Goal: Task Accomplishment & Management: Manage account settings

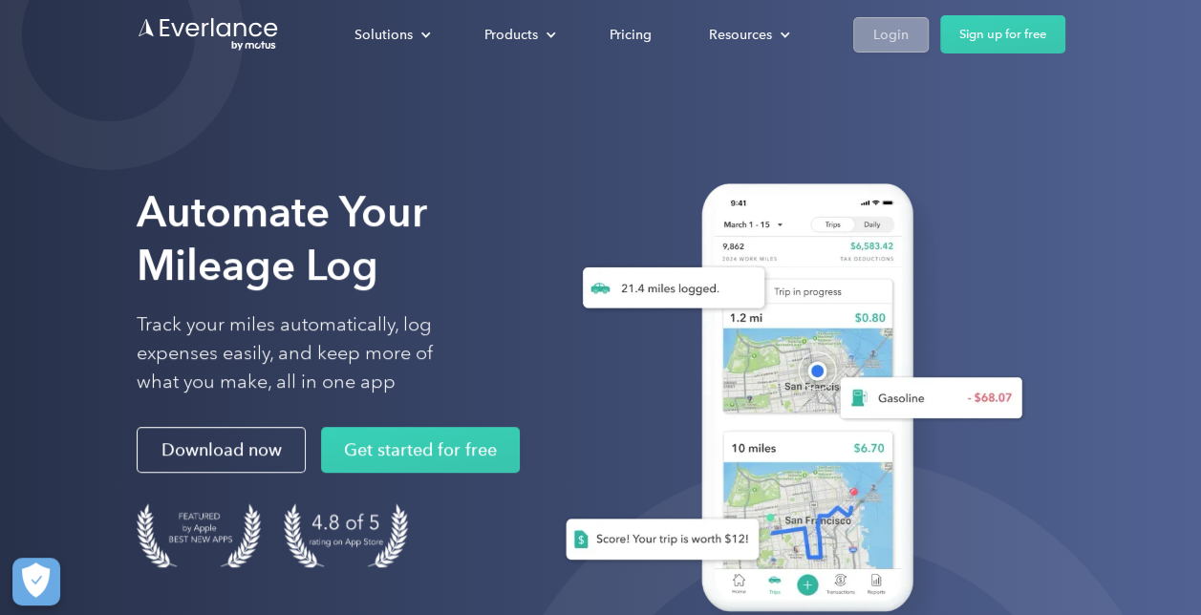
click at [891, 39] on div "Login" at bounding box center [891, 35] width 35 height 24
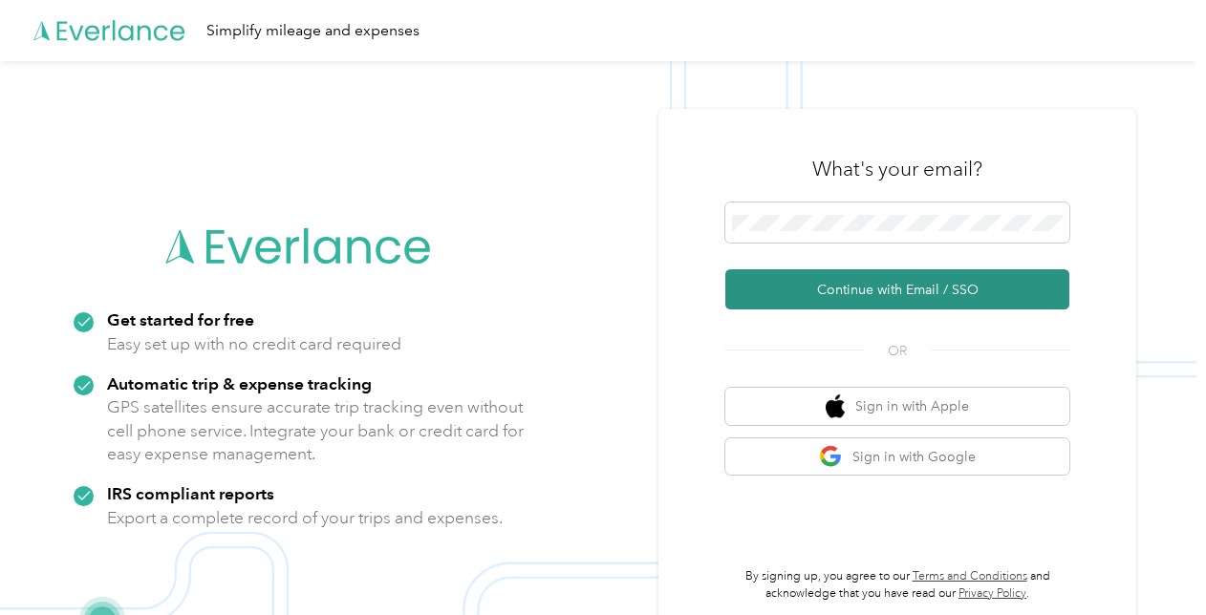
click at [847, 289] on button "Continue with Email / SSO" at bounding box center [897, 290] width 344 height 40
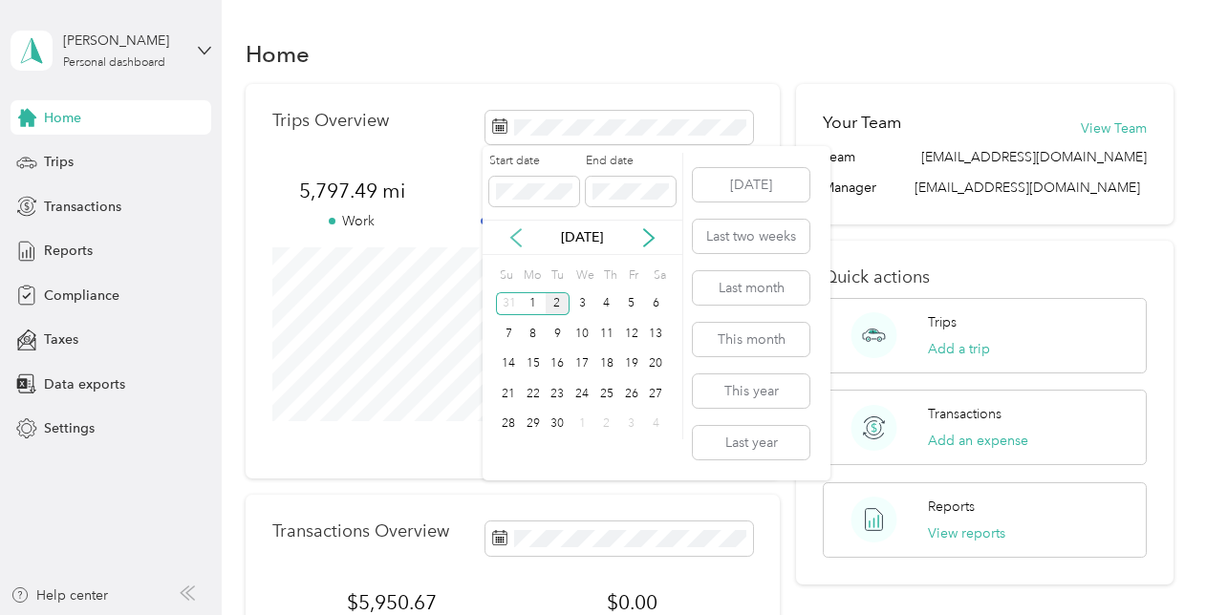
click at [515, 237] on icon at bounding box center [516, 237] width 19 height 19
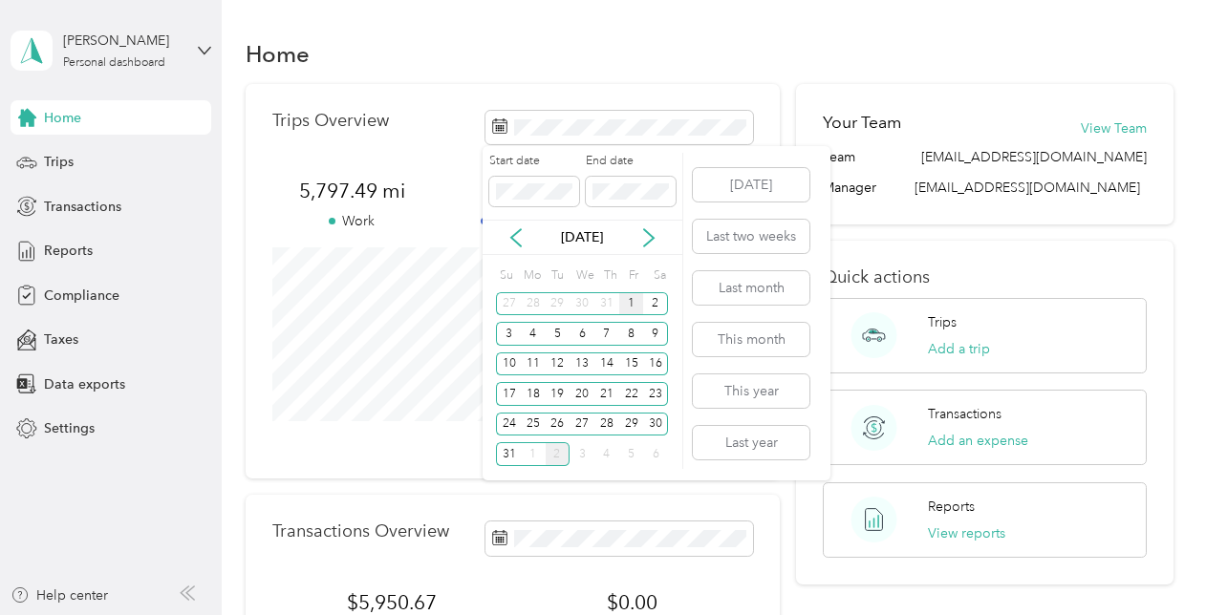
click at [627, 304] on div "1" at bounding box center [631, 304] width 25 height 24
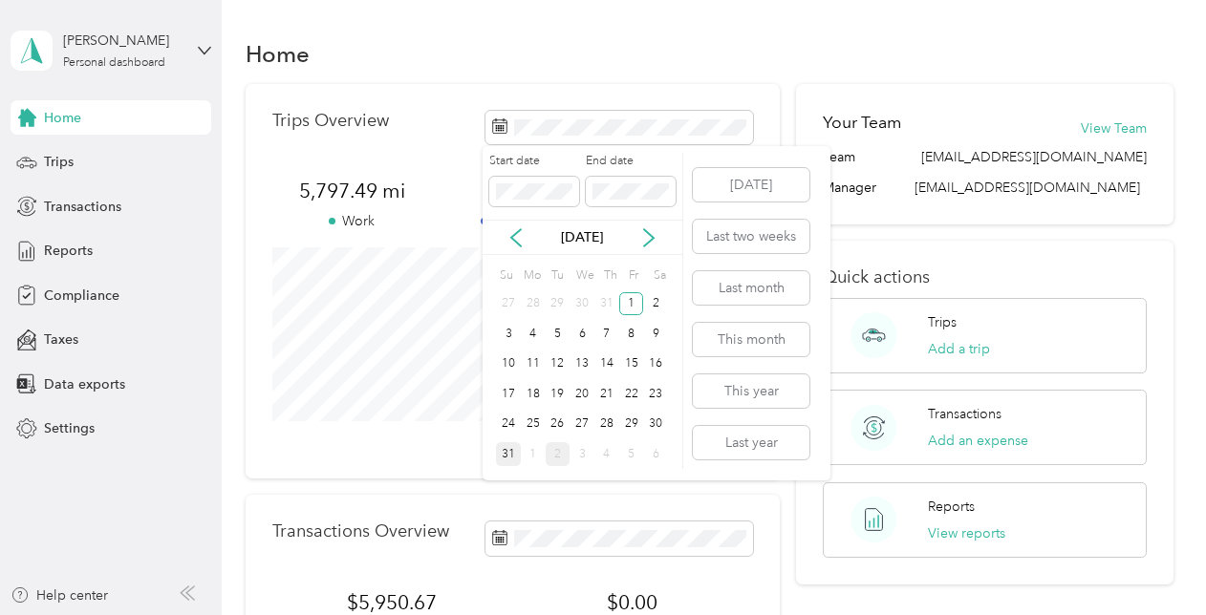
click at [516, 453] on div "31" at bounding box center [508, 454] width 25 height 24
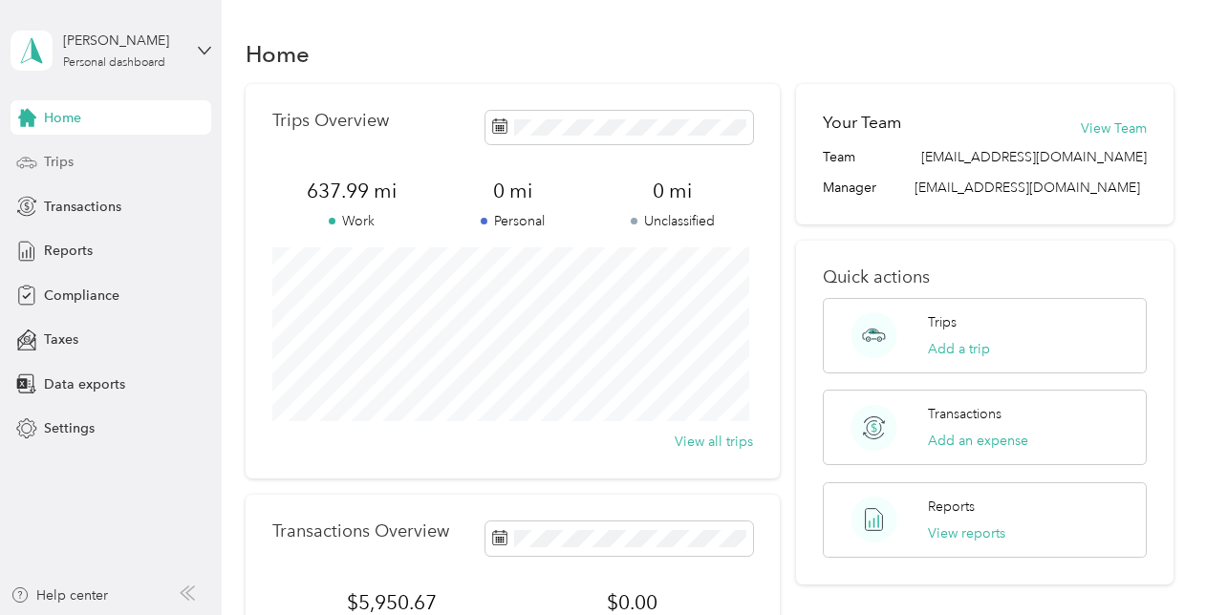
click at [69, 165] on span "Trips" at bounding box center [59, 162] width 30 height 20
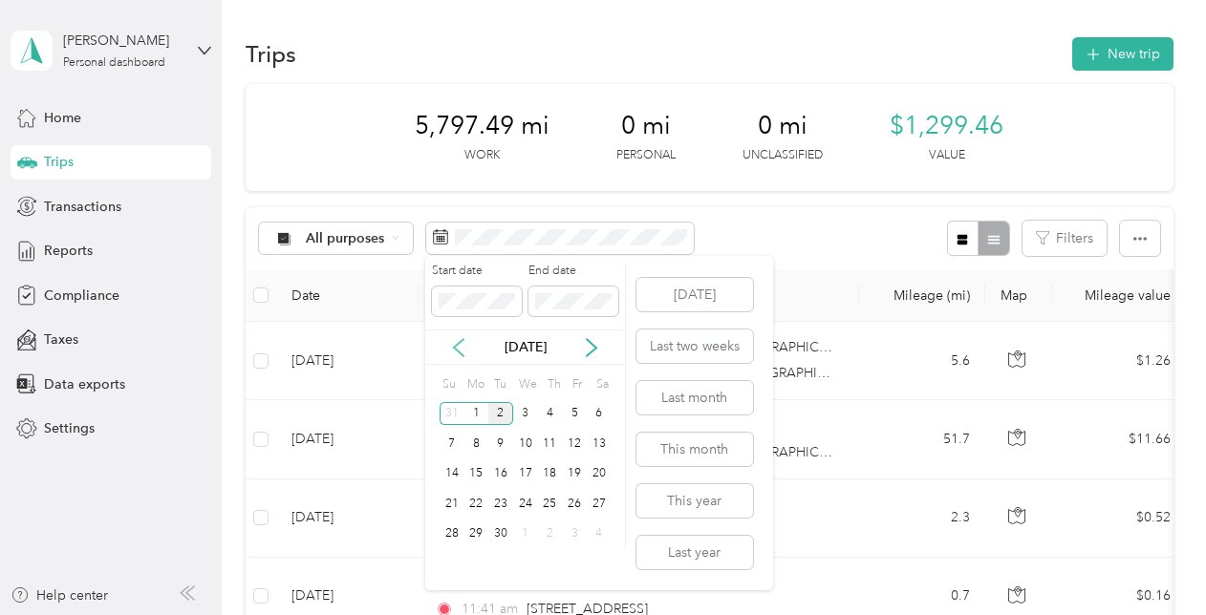
click at [457, 347] on icon at bounding box center [458, 347] width 19 height 19
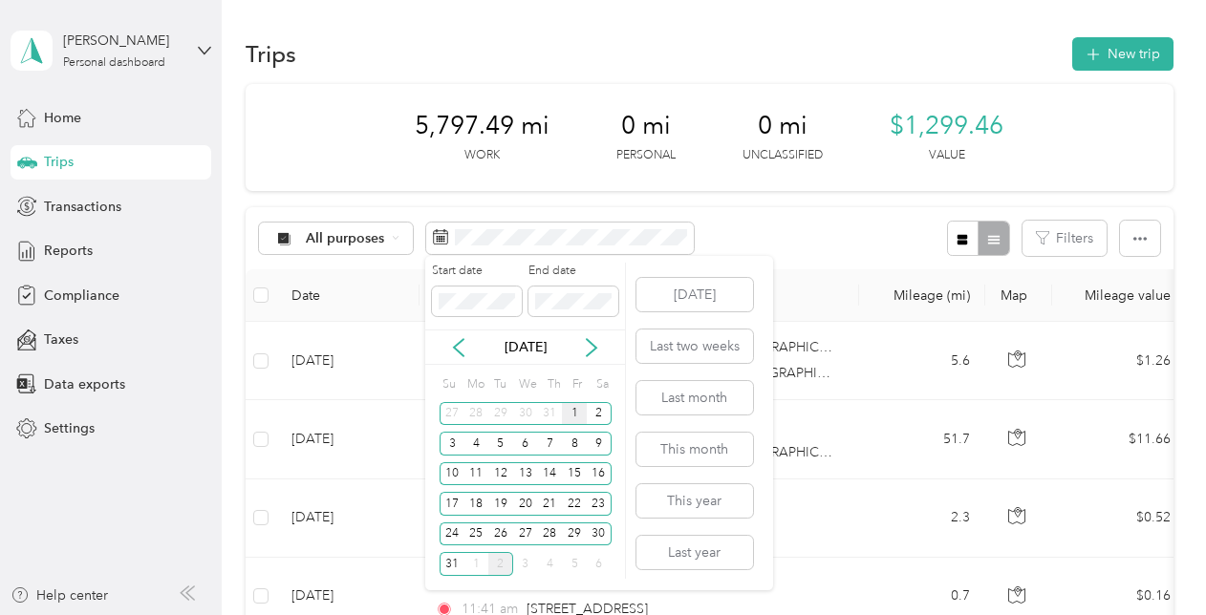
click at [577, 405] on div "1" at bounding box center [574, 414] width 25 height 24
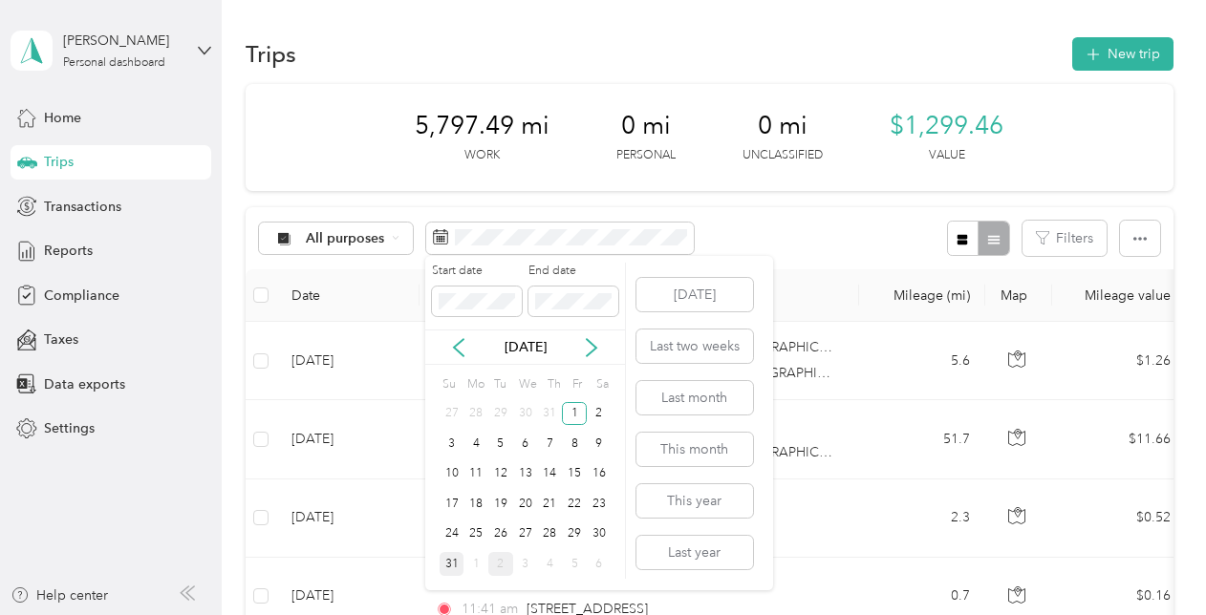
click at [450, 552] on div "31" at bounding box center [452, 564] width 25 height 24
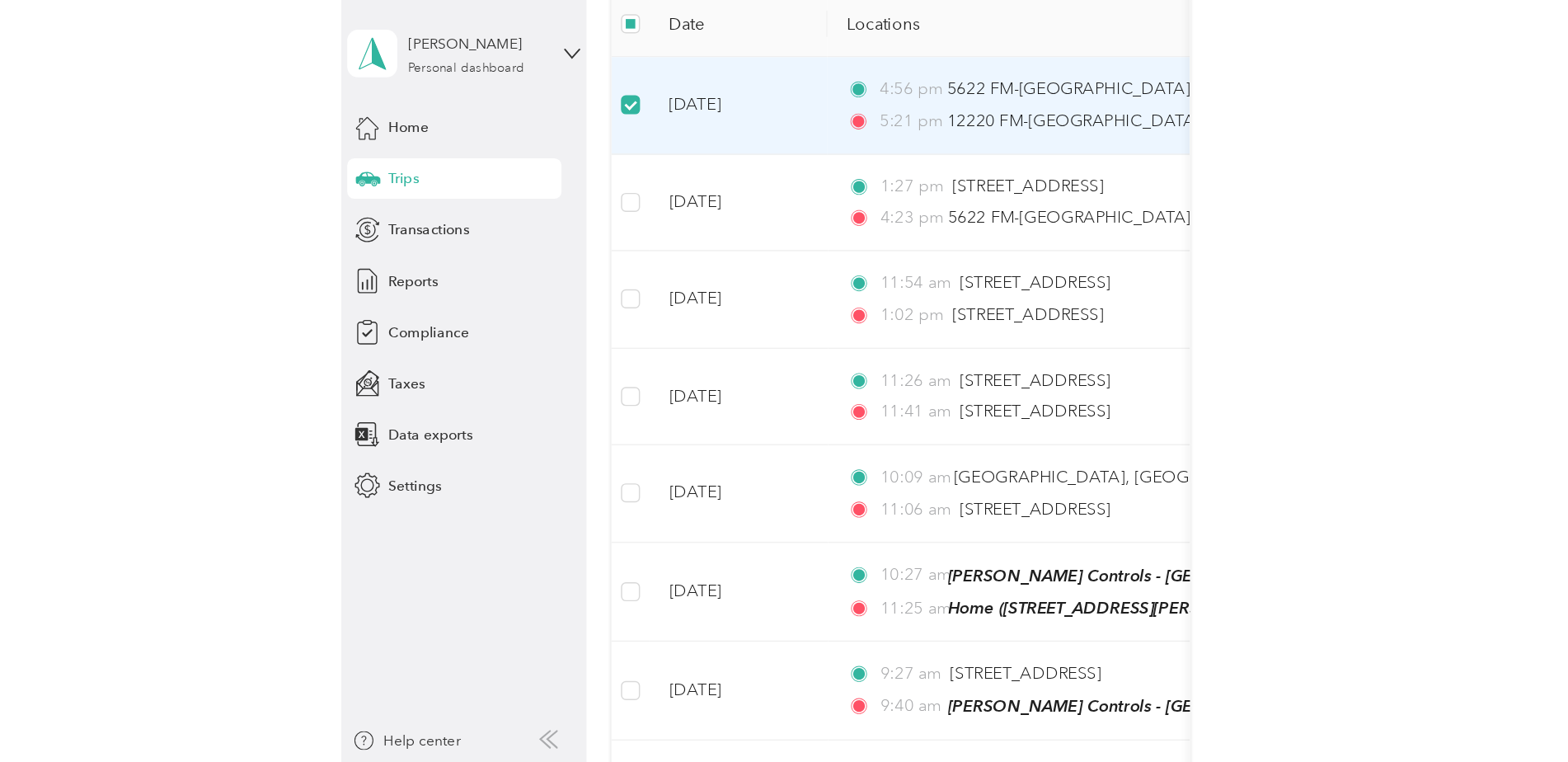
scroll to position [206, 0]
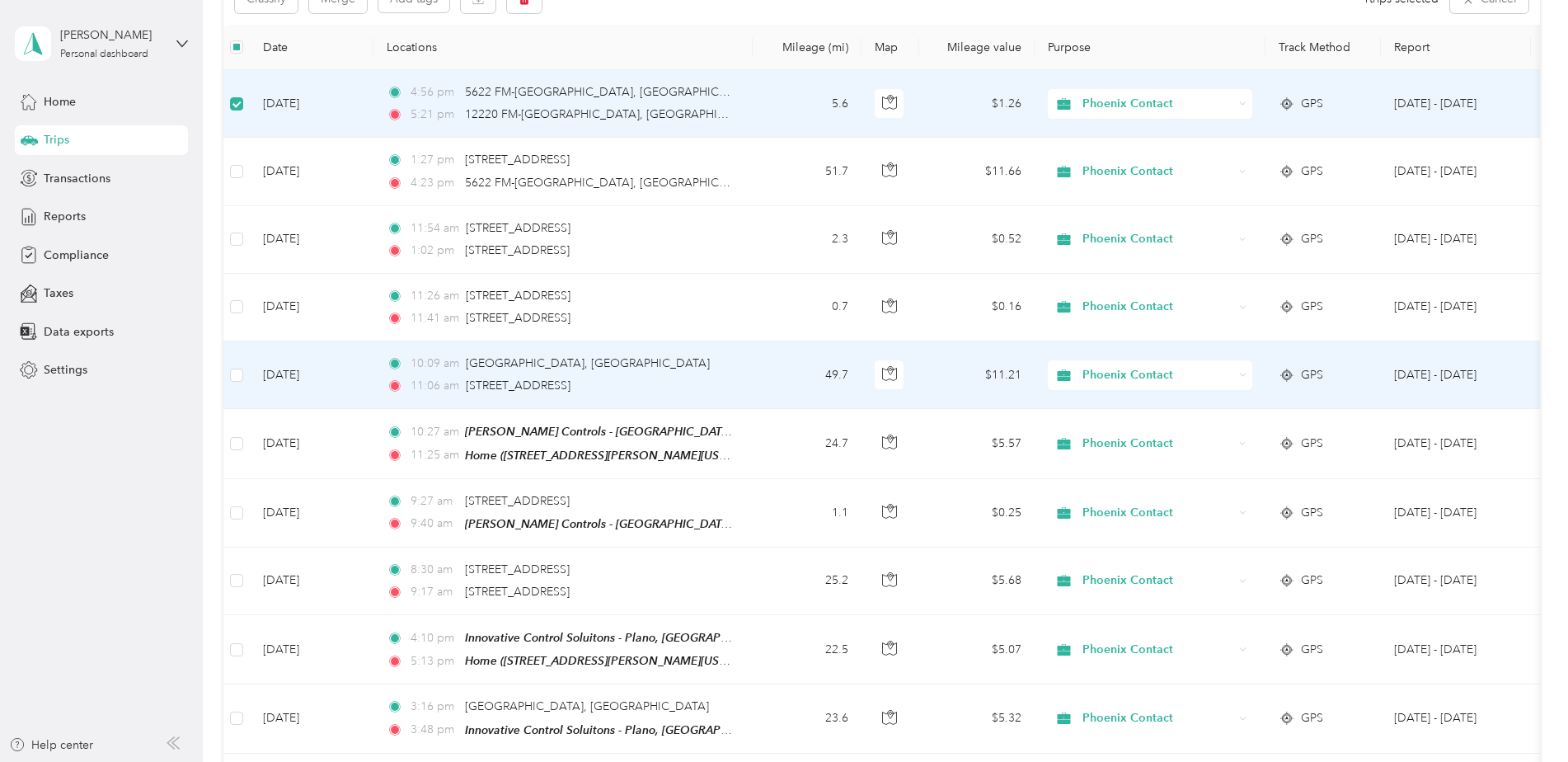
click at [242, 375] on td at bounding box center [236, 375] width 27 height 67
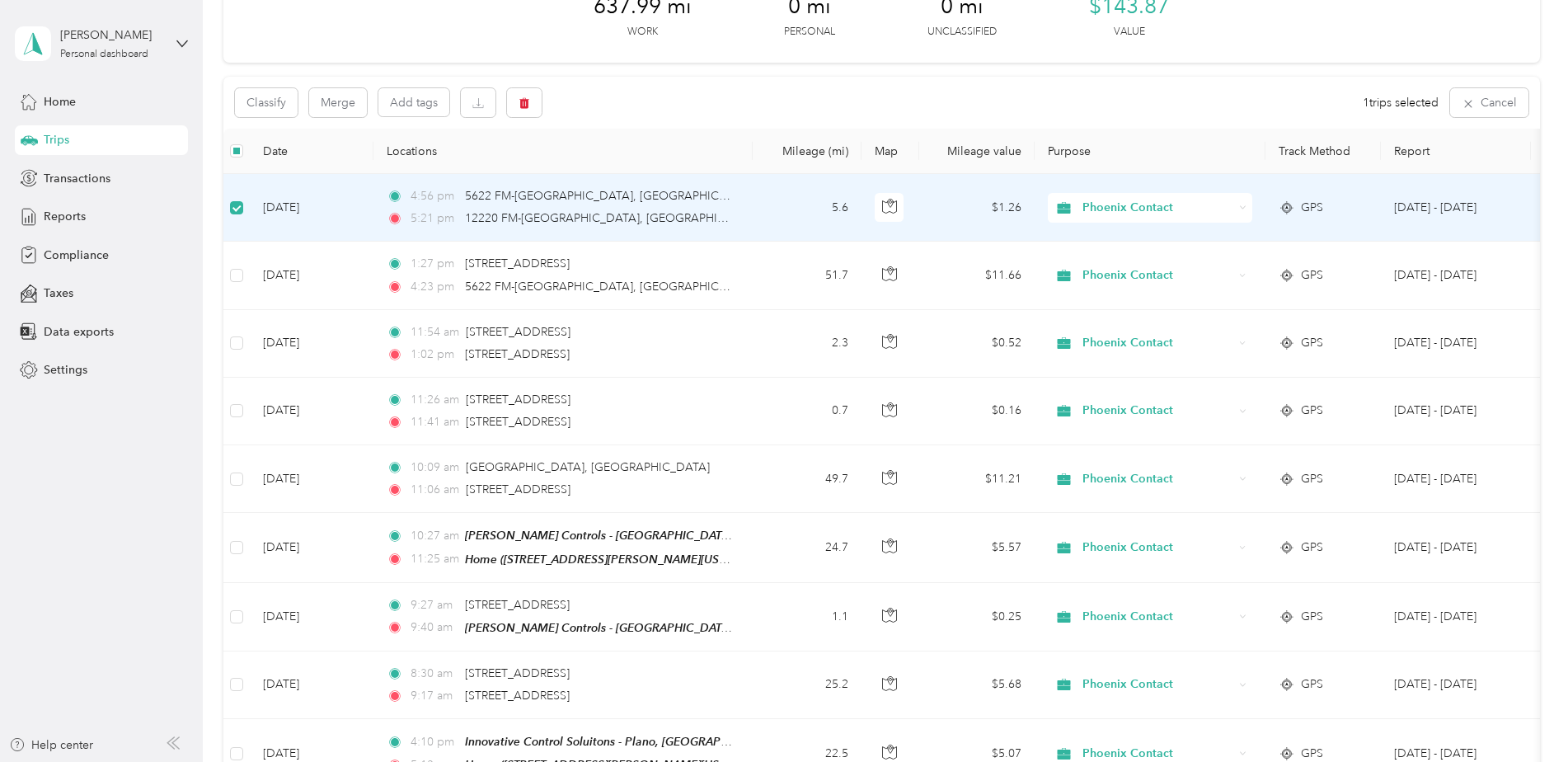
scroll to position [116, 0]
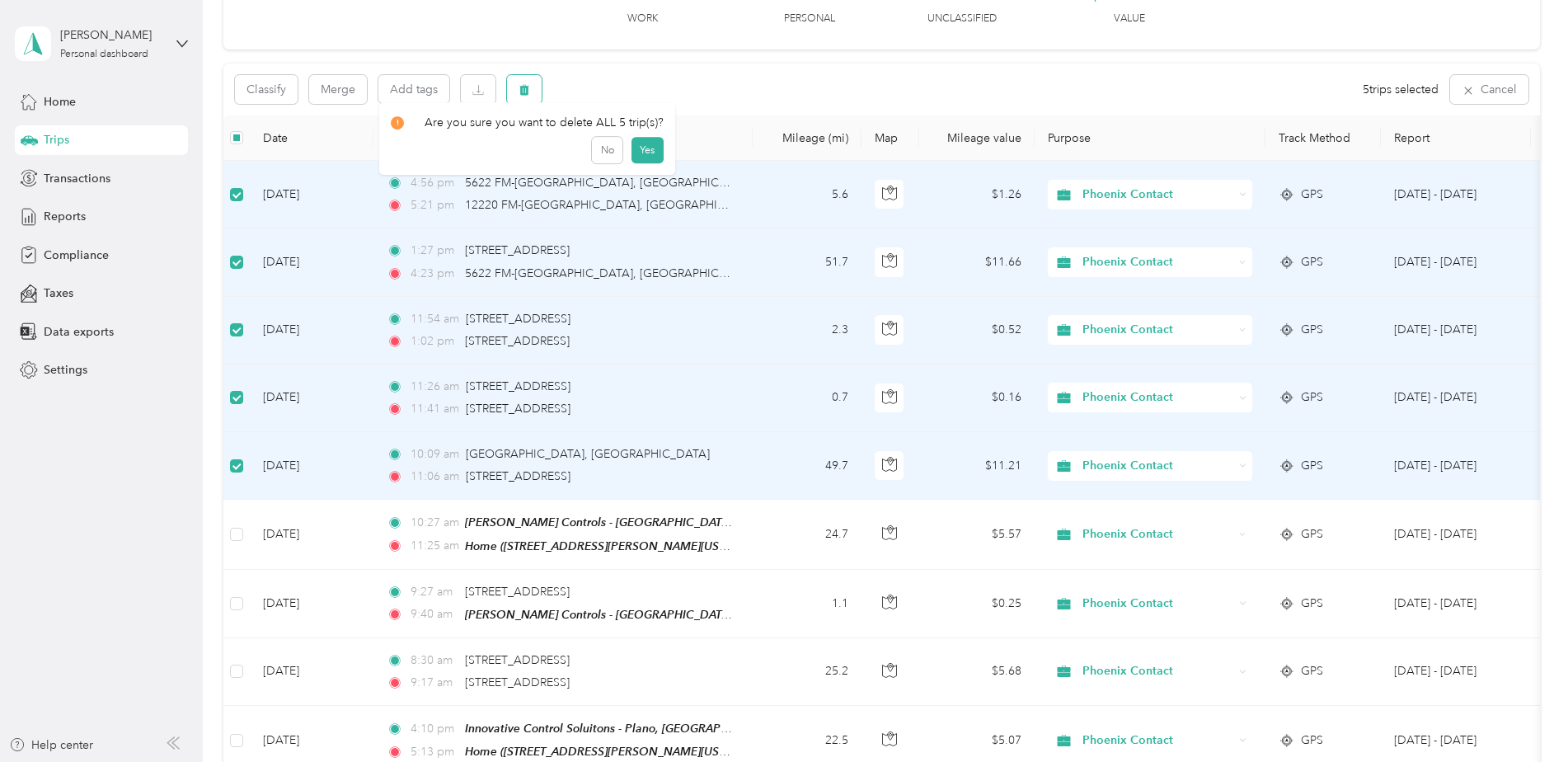
click at [526, 92] on icon "button" at bounding box center [524, 89] width 11 height 11
click at [642, 158] on button "Yes" at bounding box center [646, 158] width 32 height 27
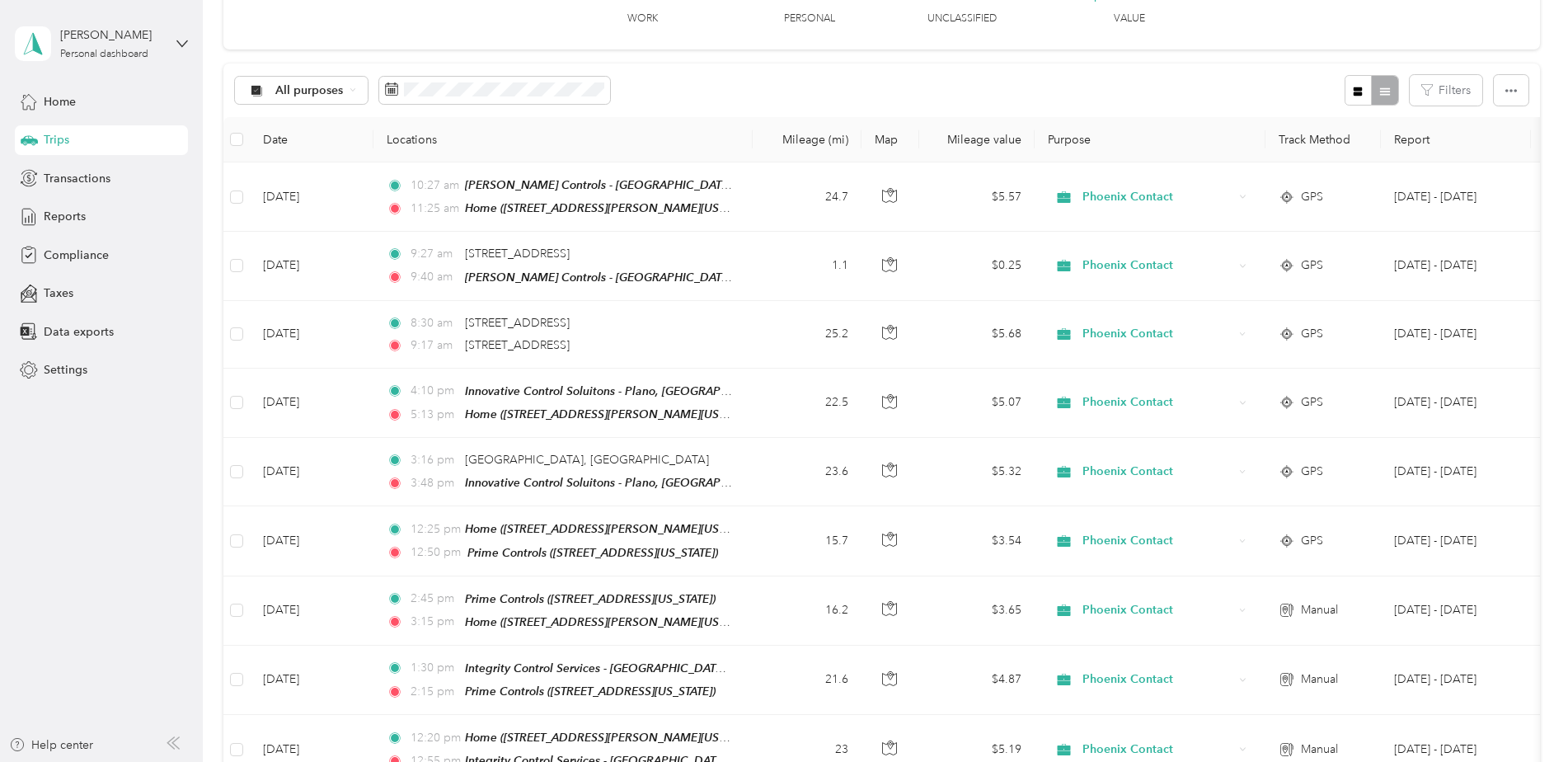
click at [717, 84] on div "All purposes Filters" at bounding box center [881, 91] width 1316 height 54
click at [61, 98] on span "Home" at bounding box center [60, 102] width 32 height 17
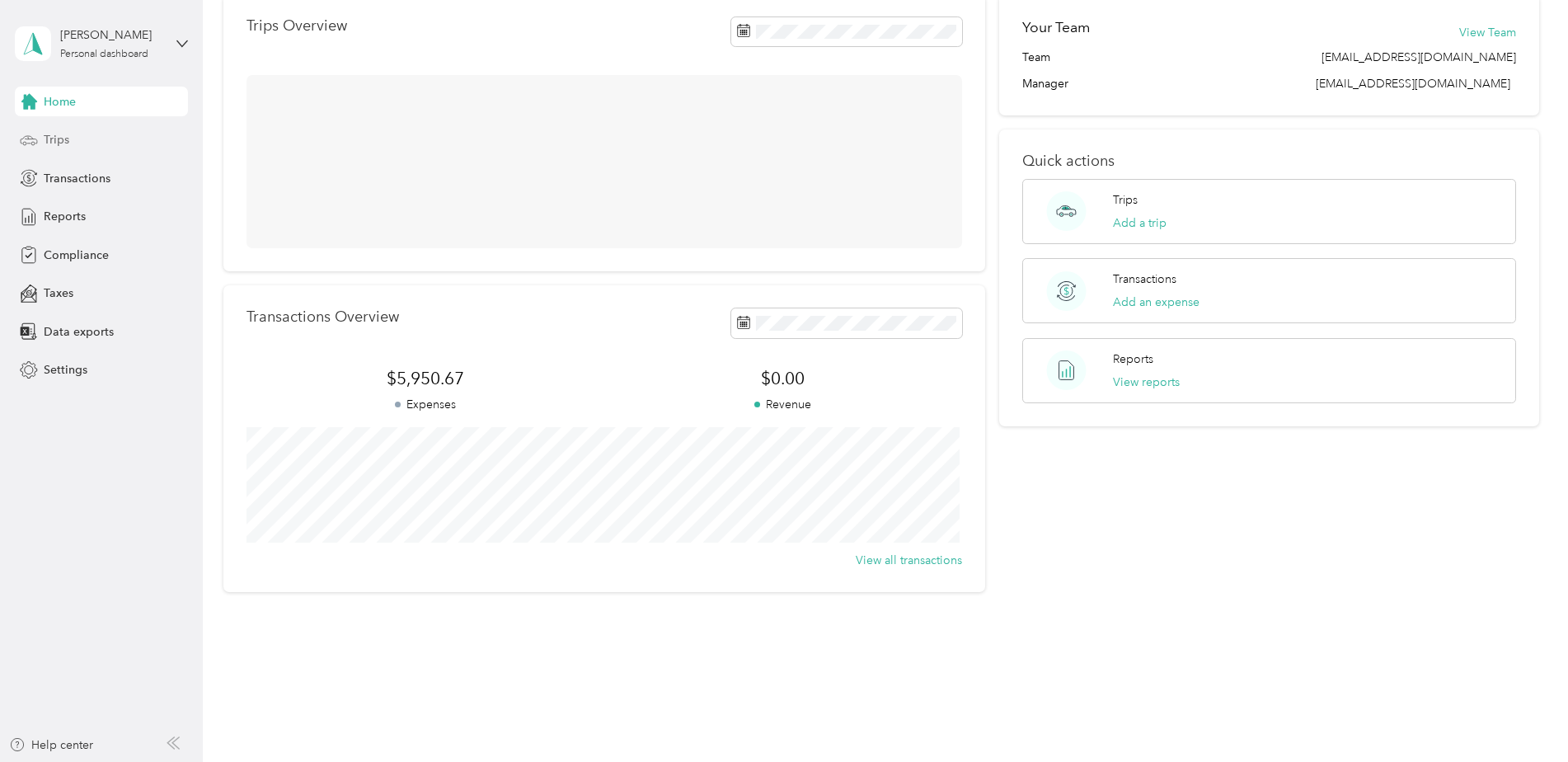
scroll to position [116, 0]
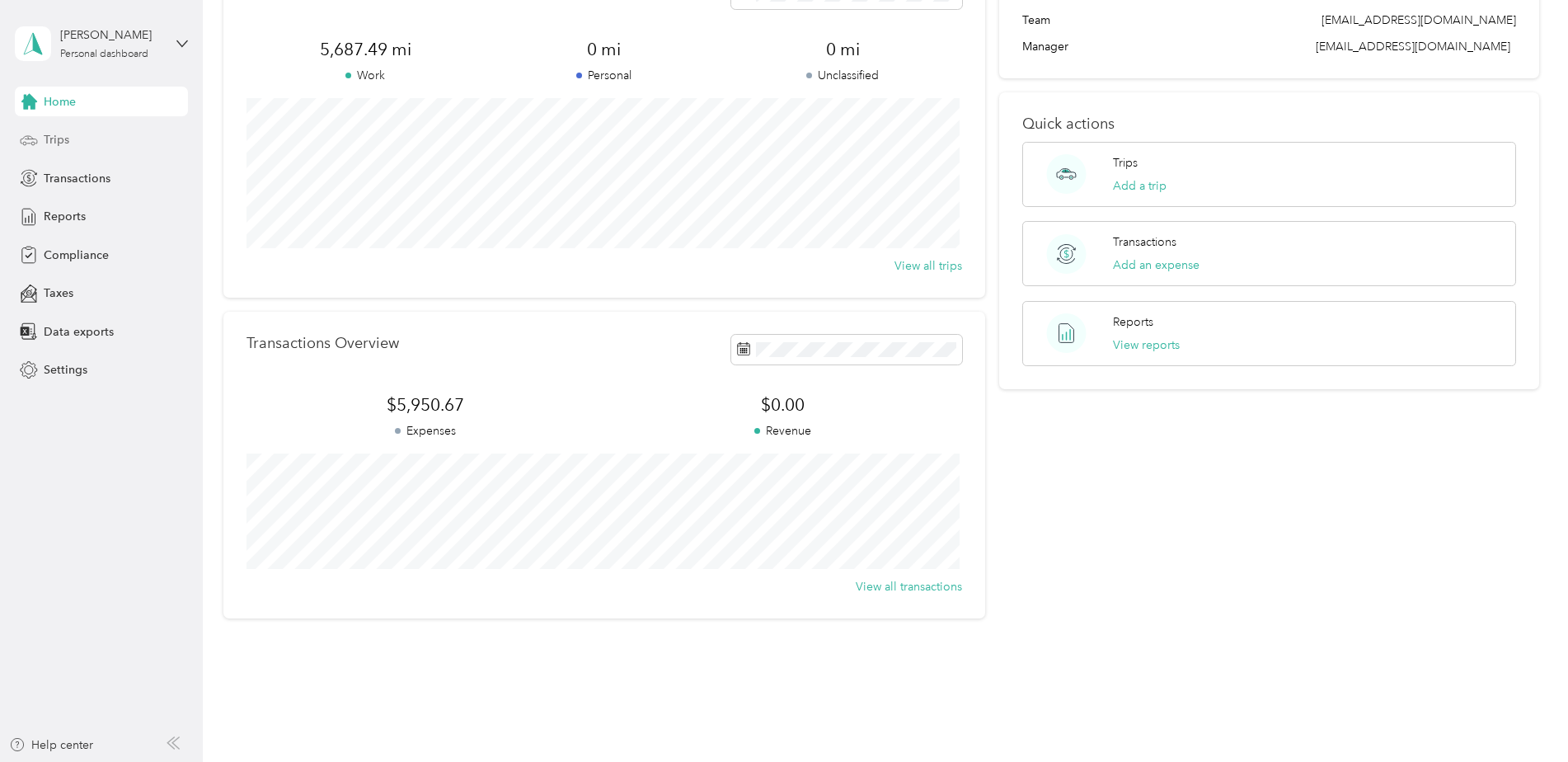
click at [59, 136] on span "Trips" at bounding box center [57, 140] width 26 height 17
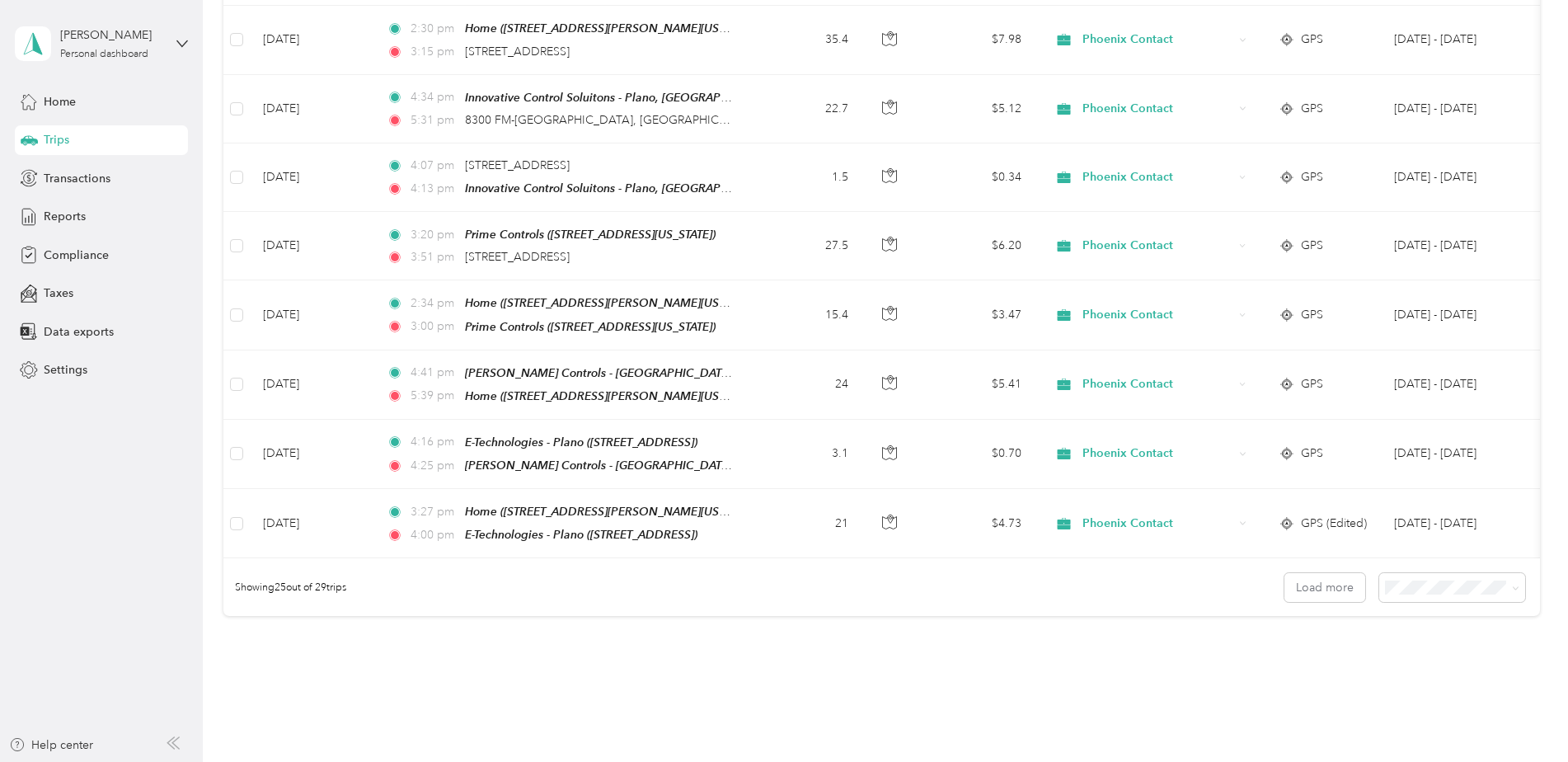
scroll to position [1452, 0]
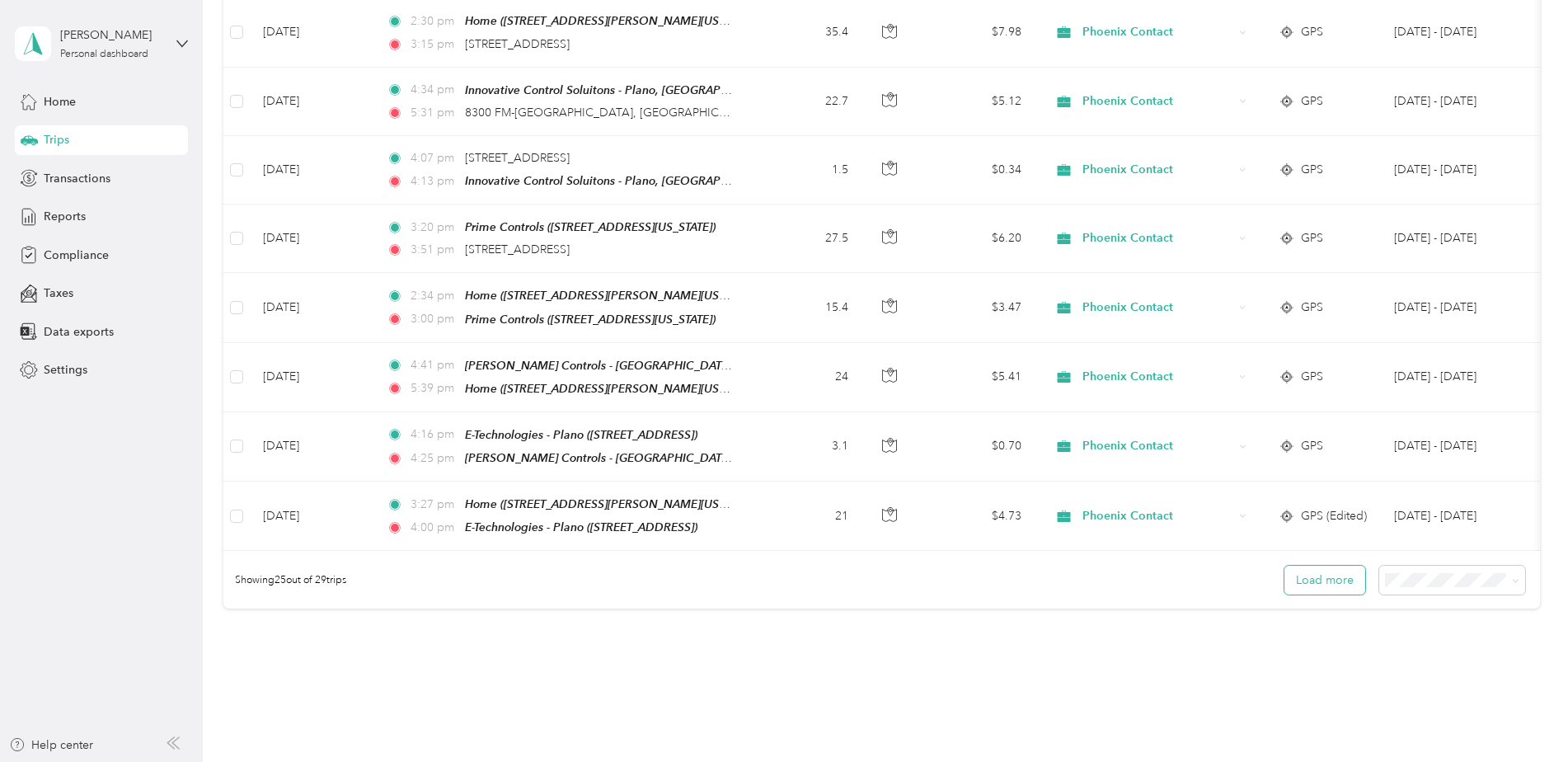
click at [1039, 531] on button "Load more" at bounding box center [1325, 580] width 81 height 28
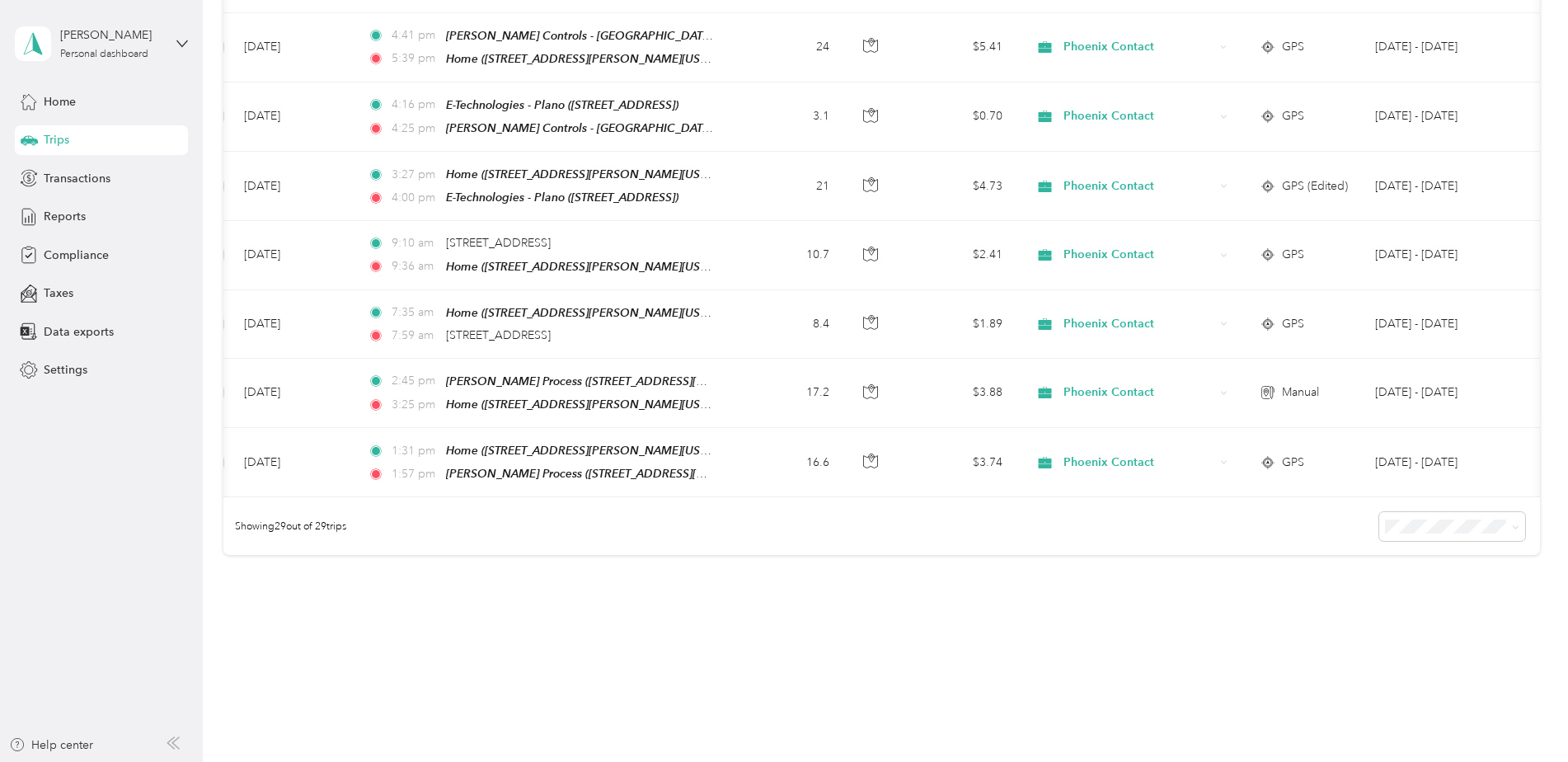
scroll to position [0, 33]
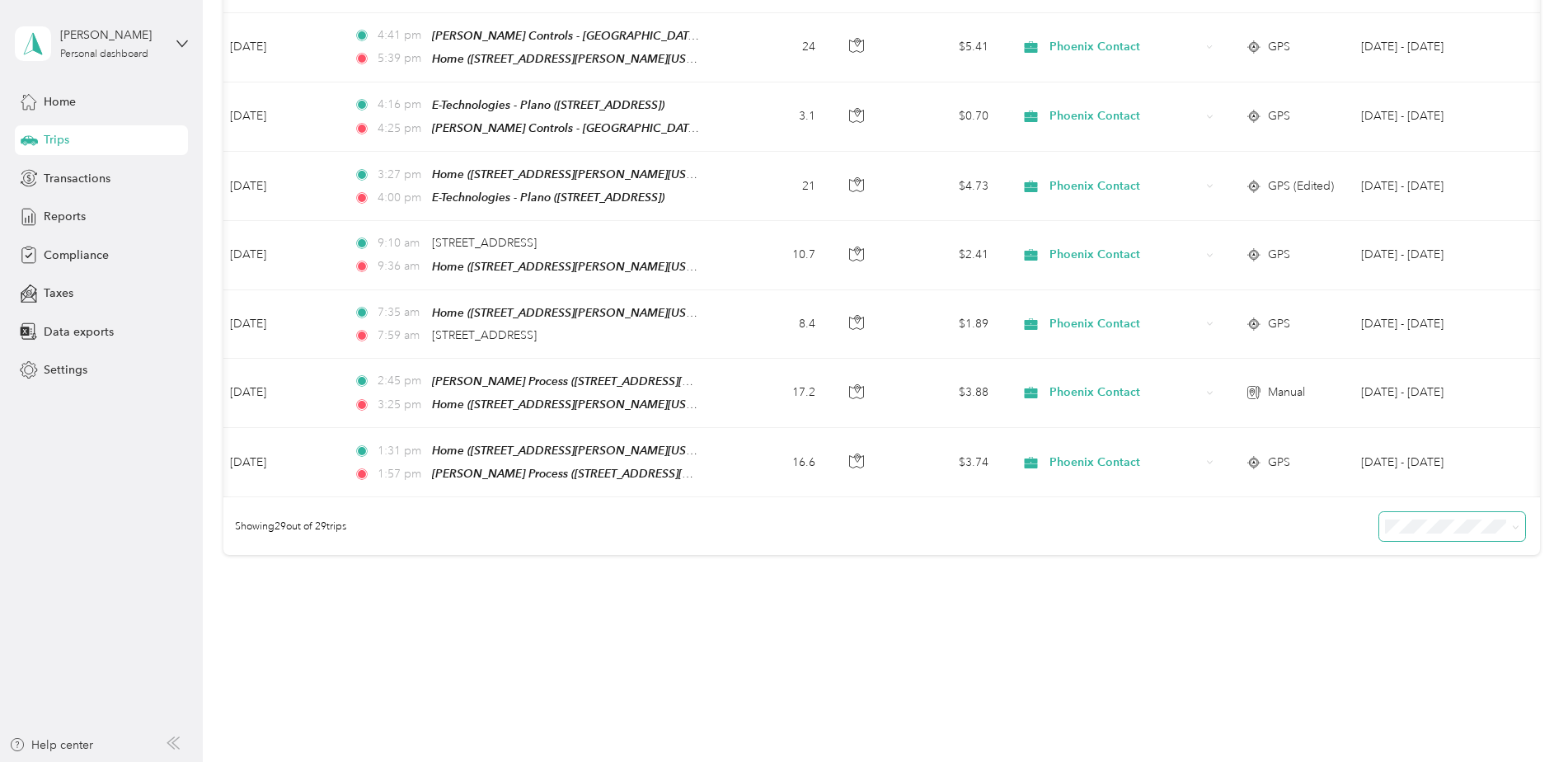
click at [1039, 524] on icon at bounding box center [1515, 527] width 8 height 8
click at [1039, 531] on li "50 per load" at bounding box center [1447, 564] width 146 height 28
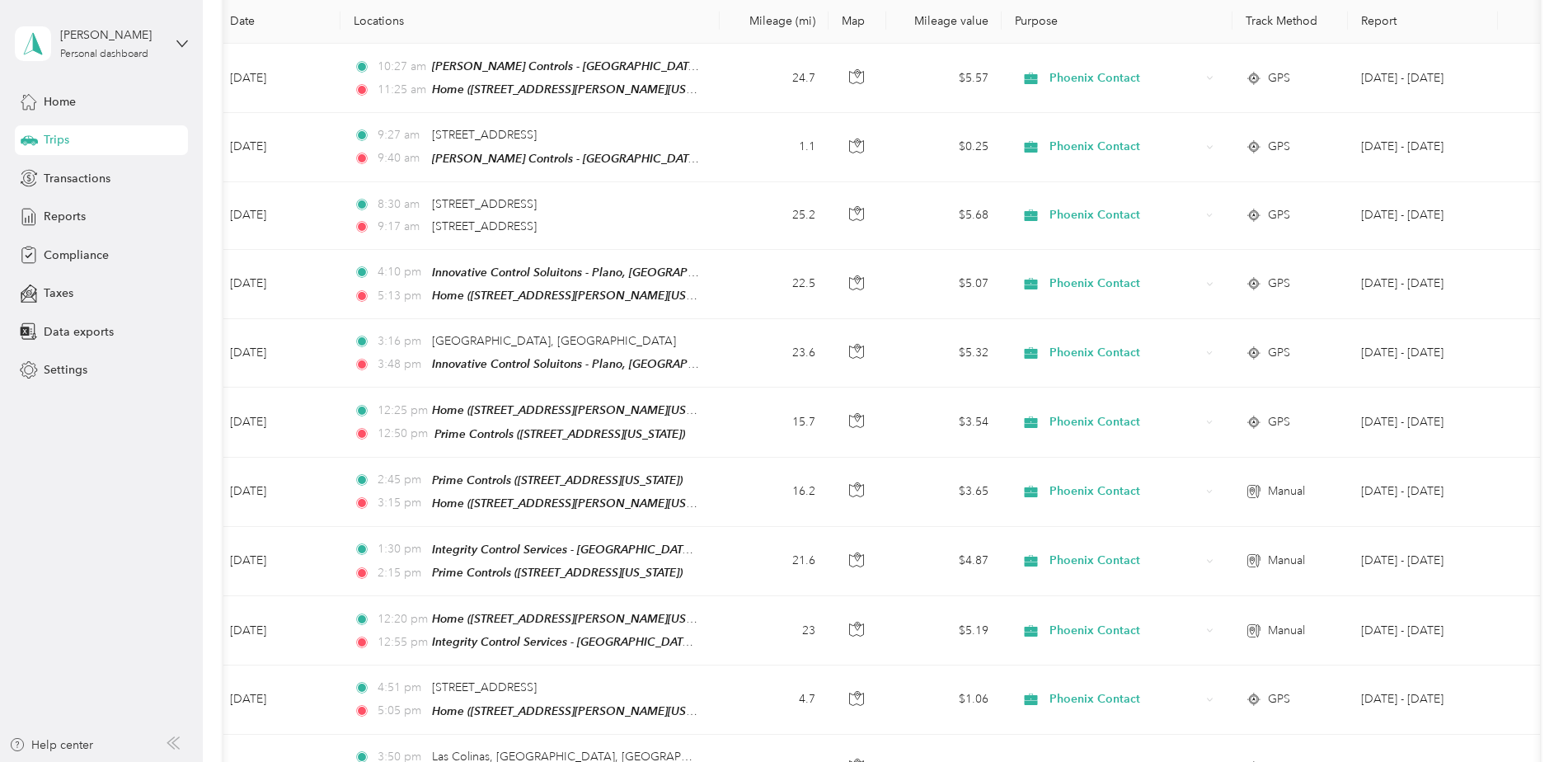
scroll to position [1781, 0]
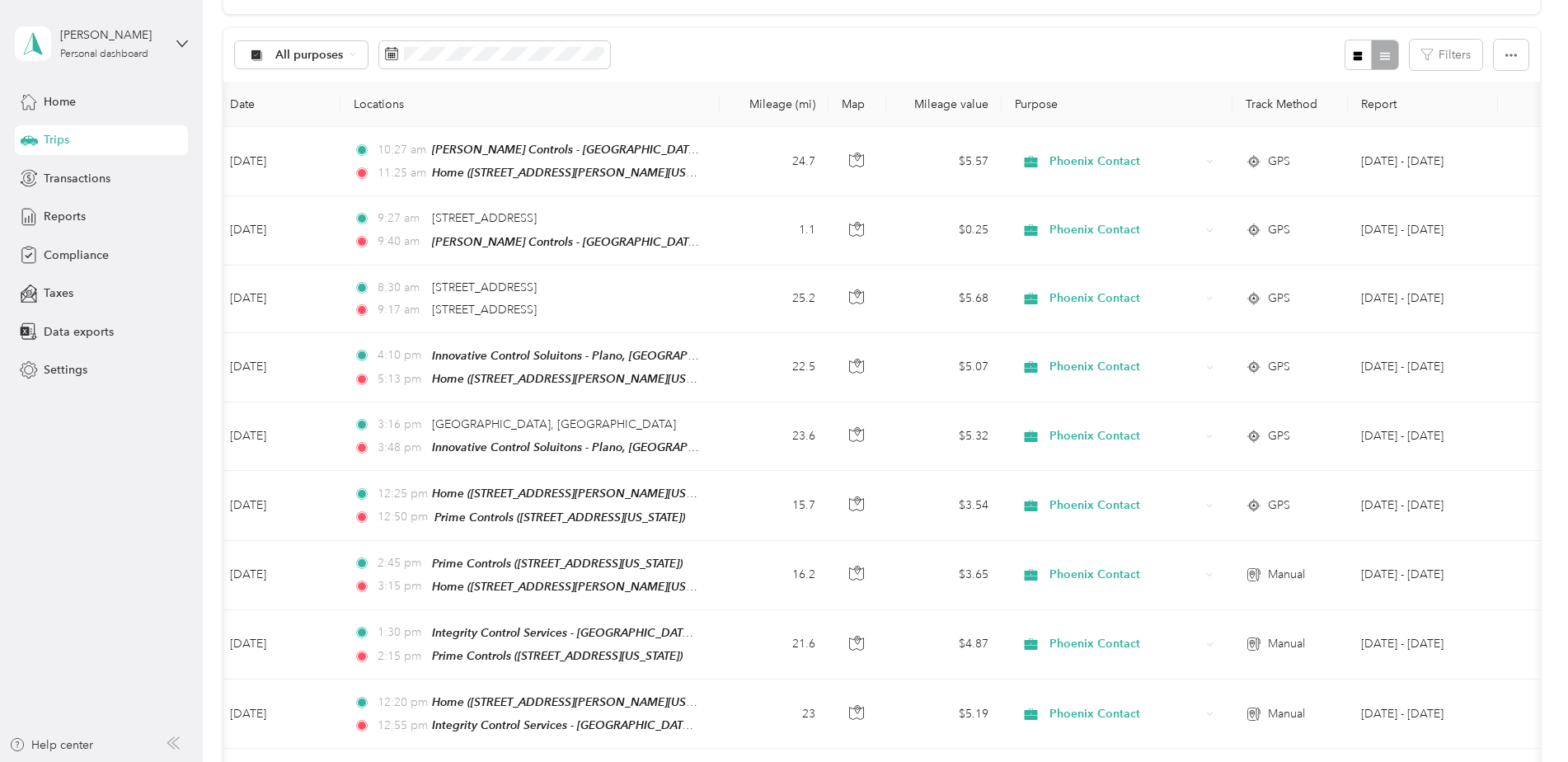
scroll to position [0, 0]
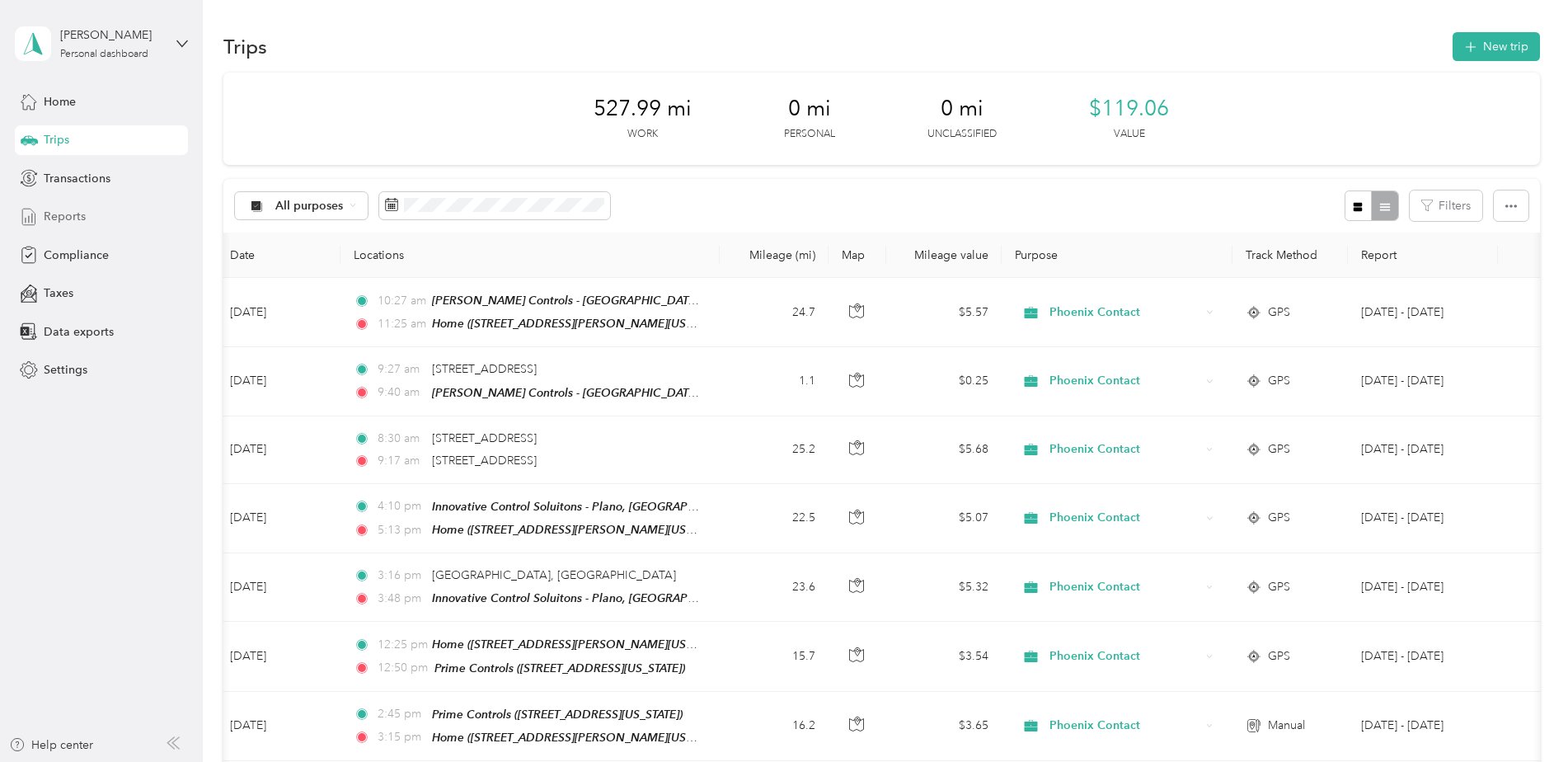
click at [78, 211] on span "Reports" at bounding box center [65, 217] width 42 height 17
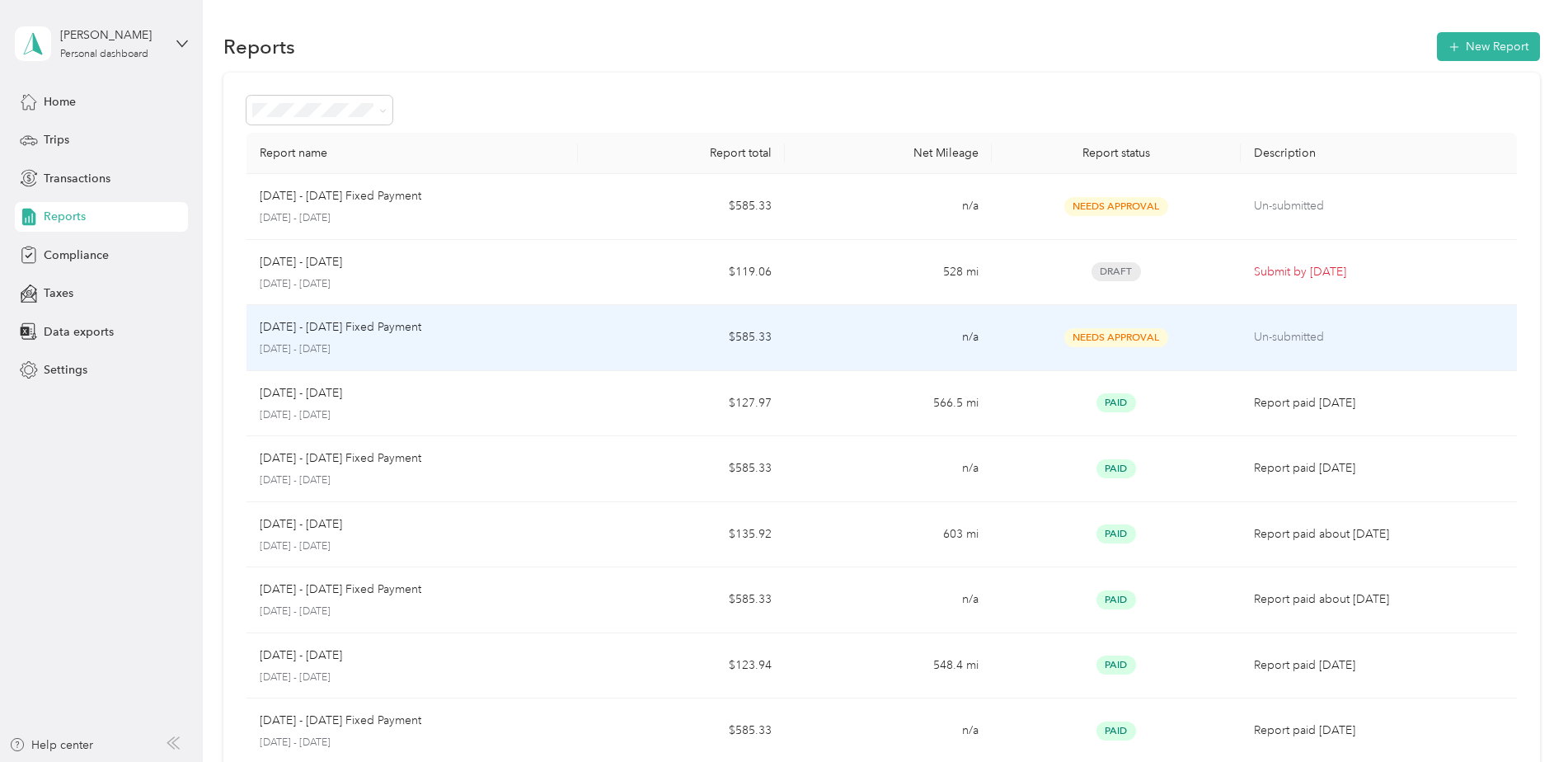
click at [525, 326] on div "Aug 1 - 31, 2025 Fixed Payment" at bounding box center [412, 327] width 305 height 18
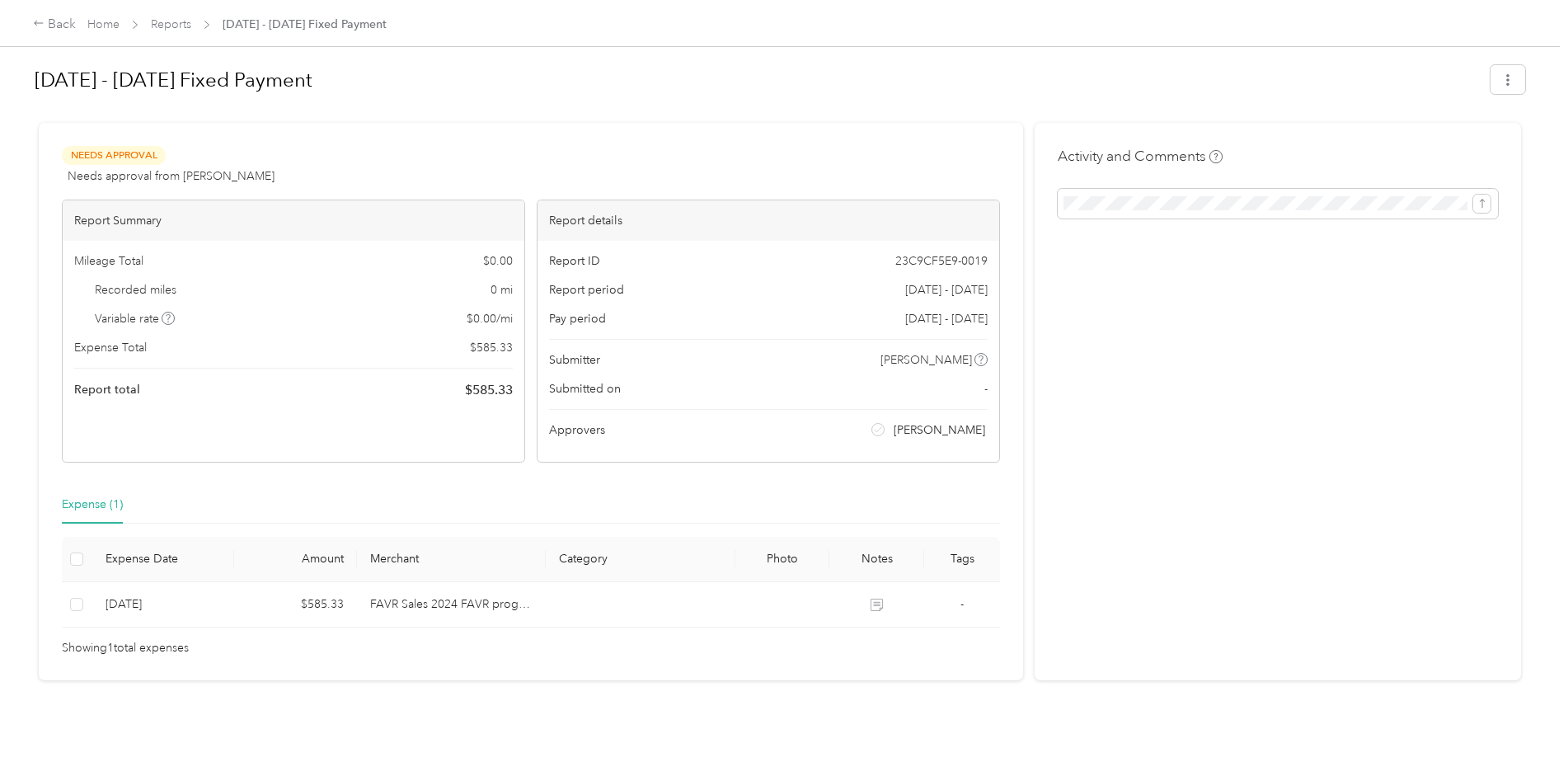
scroll to position [21, 0]
click at [94, 24] on link "Home" at bounding box center [103, 24] width 32 height 14
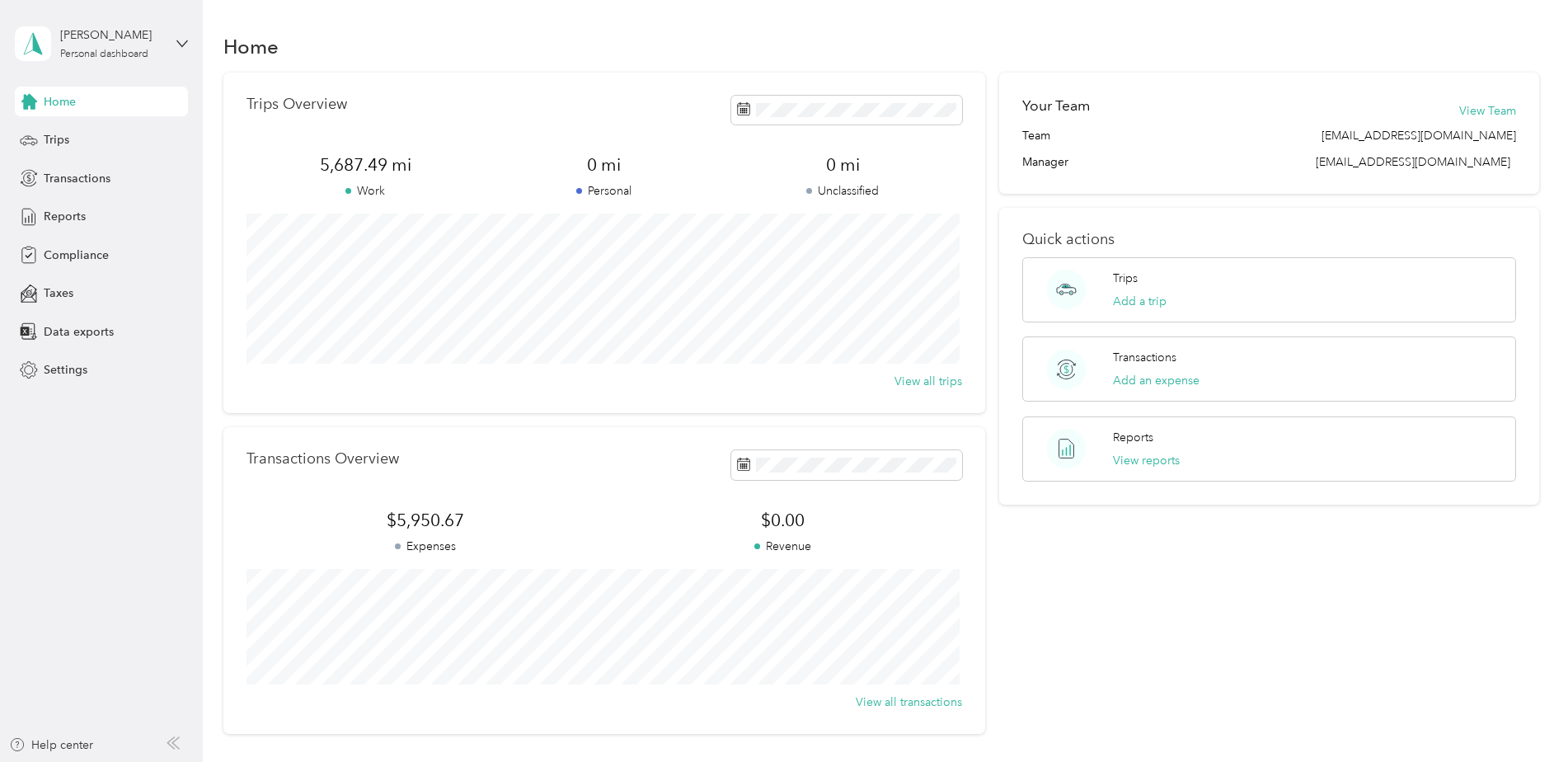
click at [58, 98] on span "Home" at bounding box center [60, 102] width 32 height 17
click at [72, 135] on div "Trips" at bounding box center [101, 140] width 173 height 29
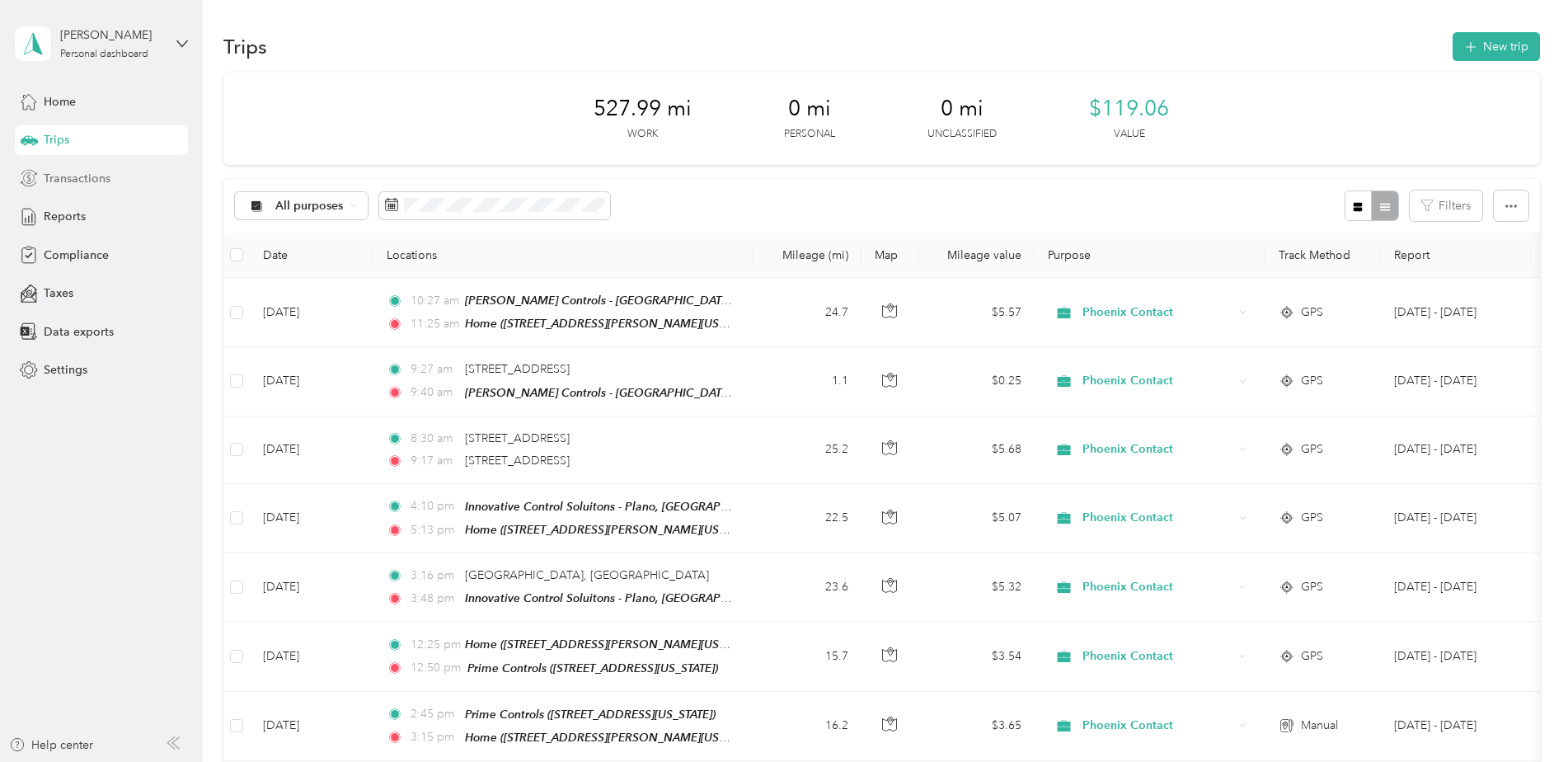
click at [66, 176] on span "Transactions" at bounding box center [77, 179] width 66 height 17
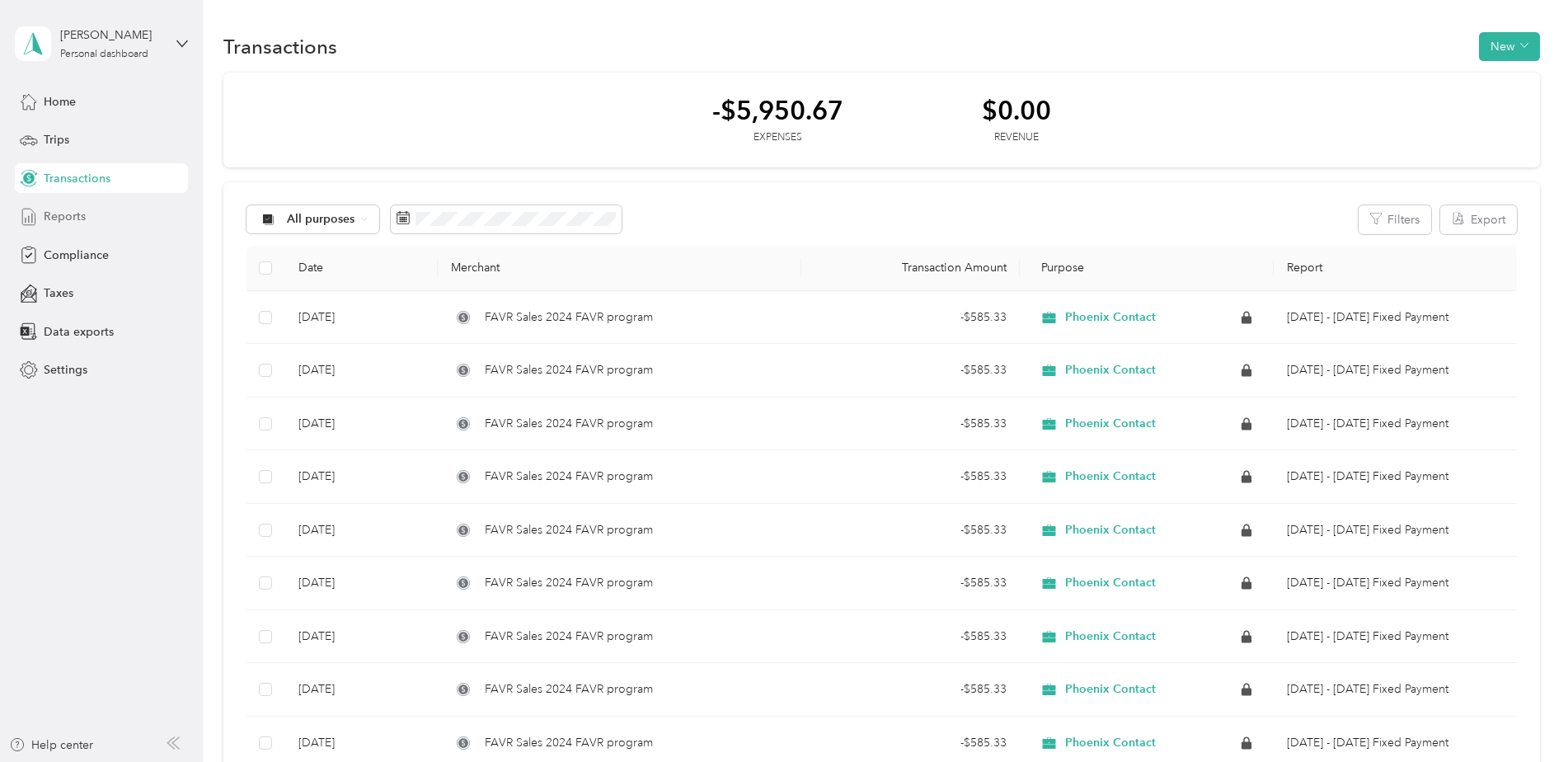
click at [72, 213] on span "Reports" at bounding box center [65, 217] width 42 height 17
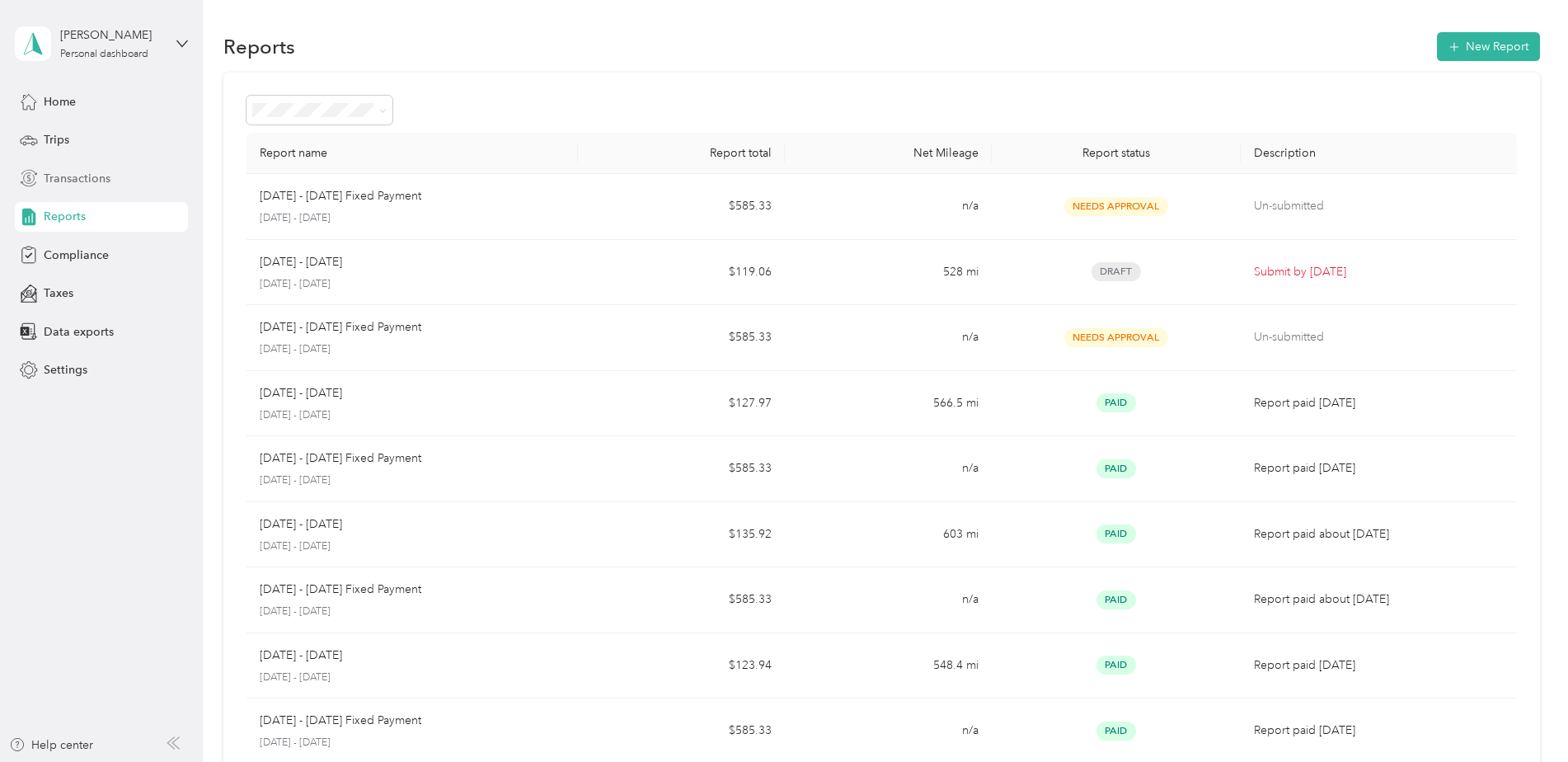
click at [92, 180] on span "Transactions" at bounding box center [77, 179] width 66 height 17
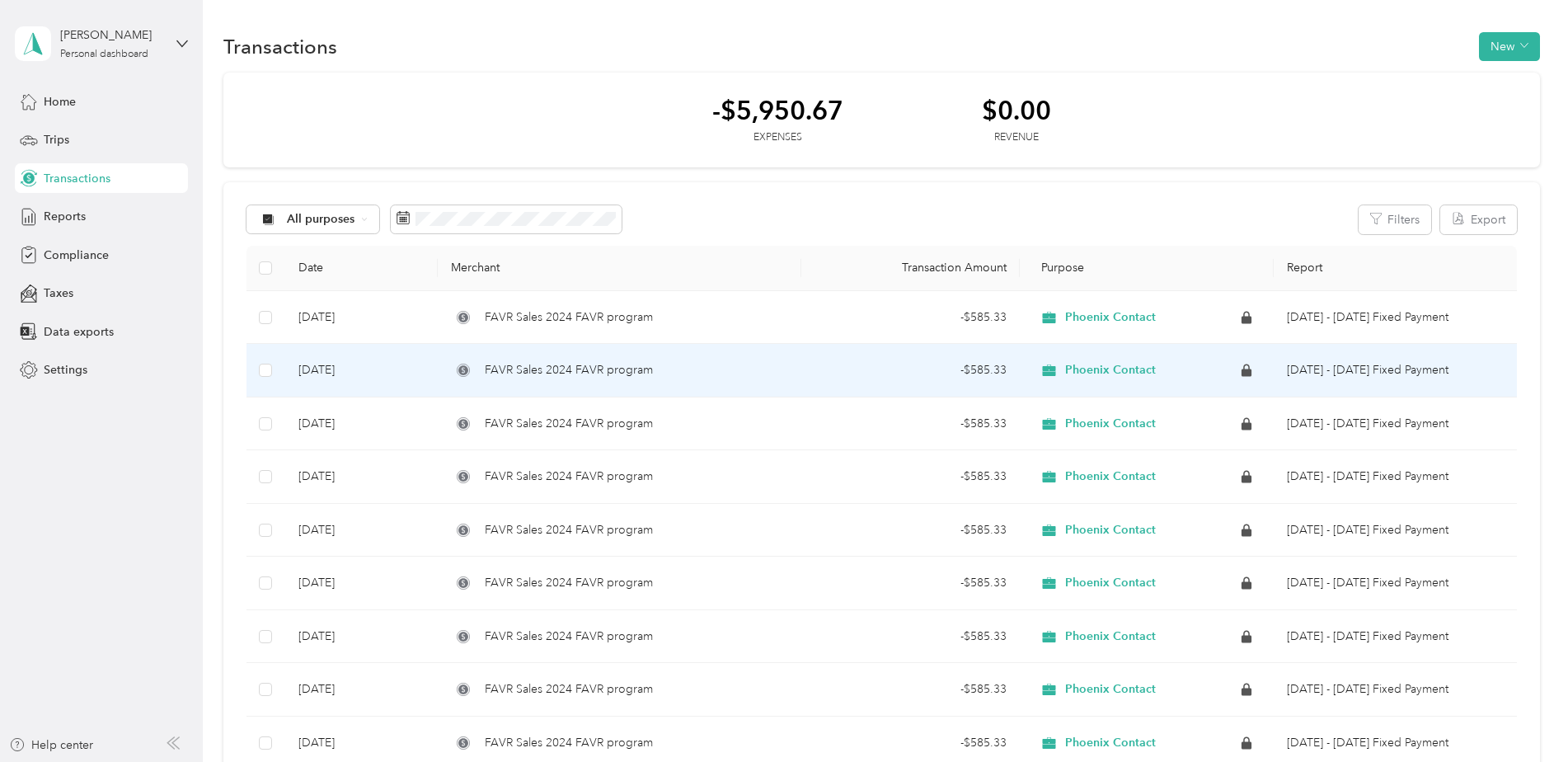
click at [788, 361] on td "FAVR Sales 2024 FAVR program" at bounding box center [618, 371] width 363 height 54
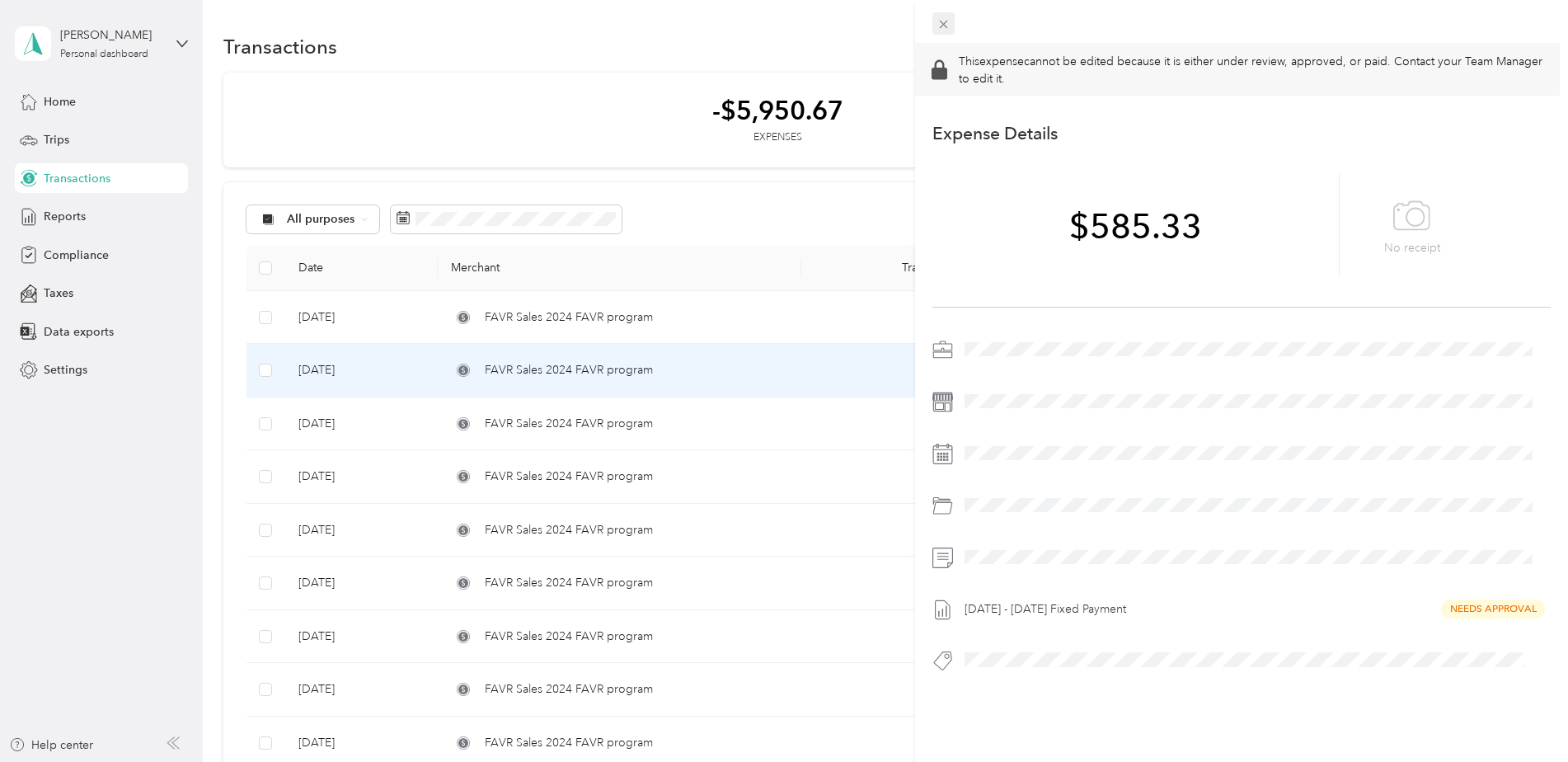
click at [943, 28] on icon at bounding box center [944, 24] width 14 height 14
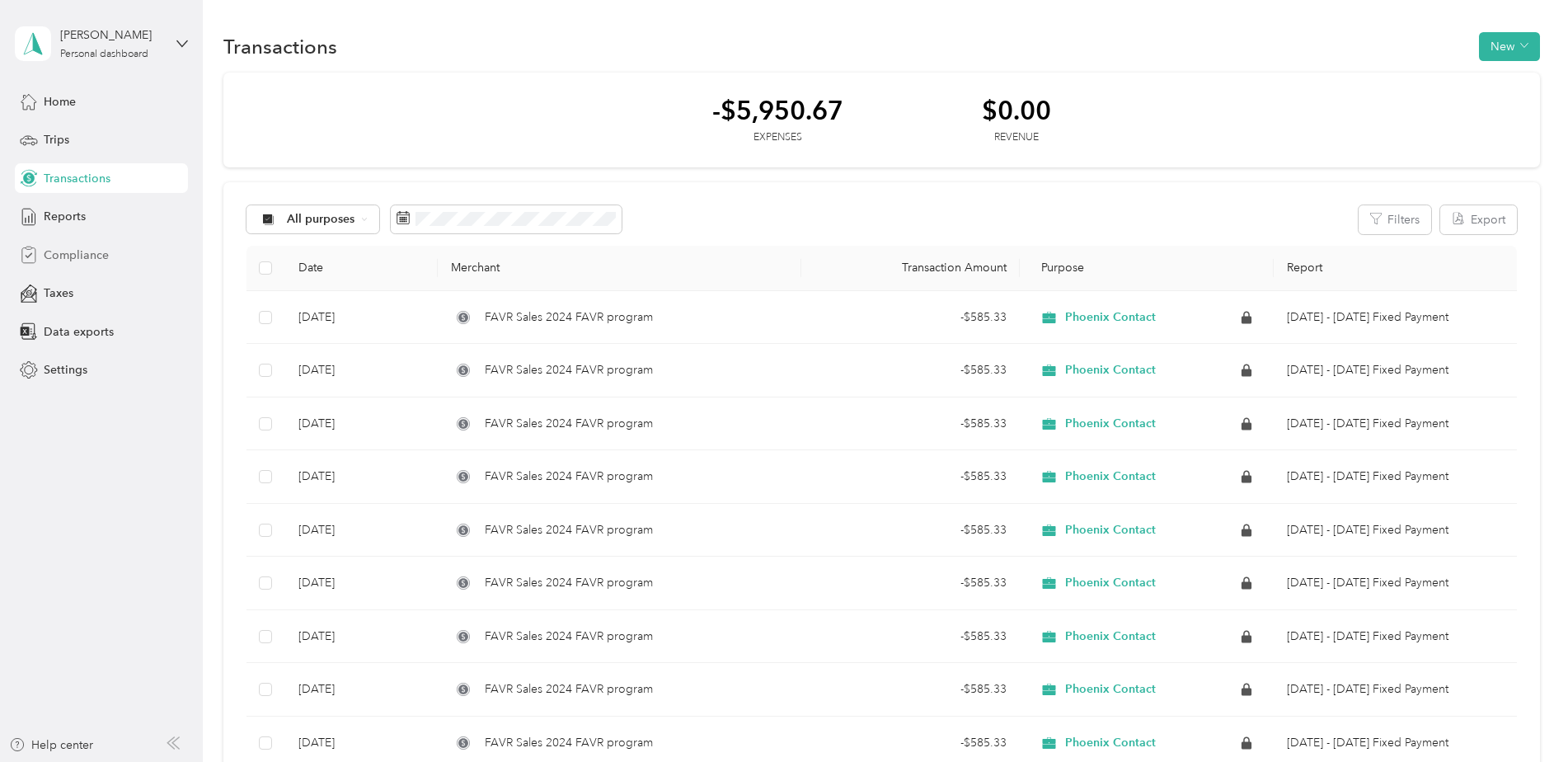
click at [77, 251] on span "Compliance" at bounding box center [77, 255] width 66 height 17
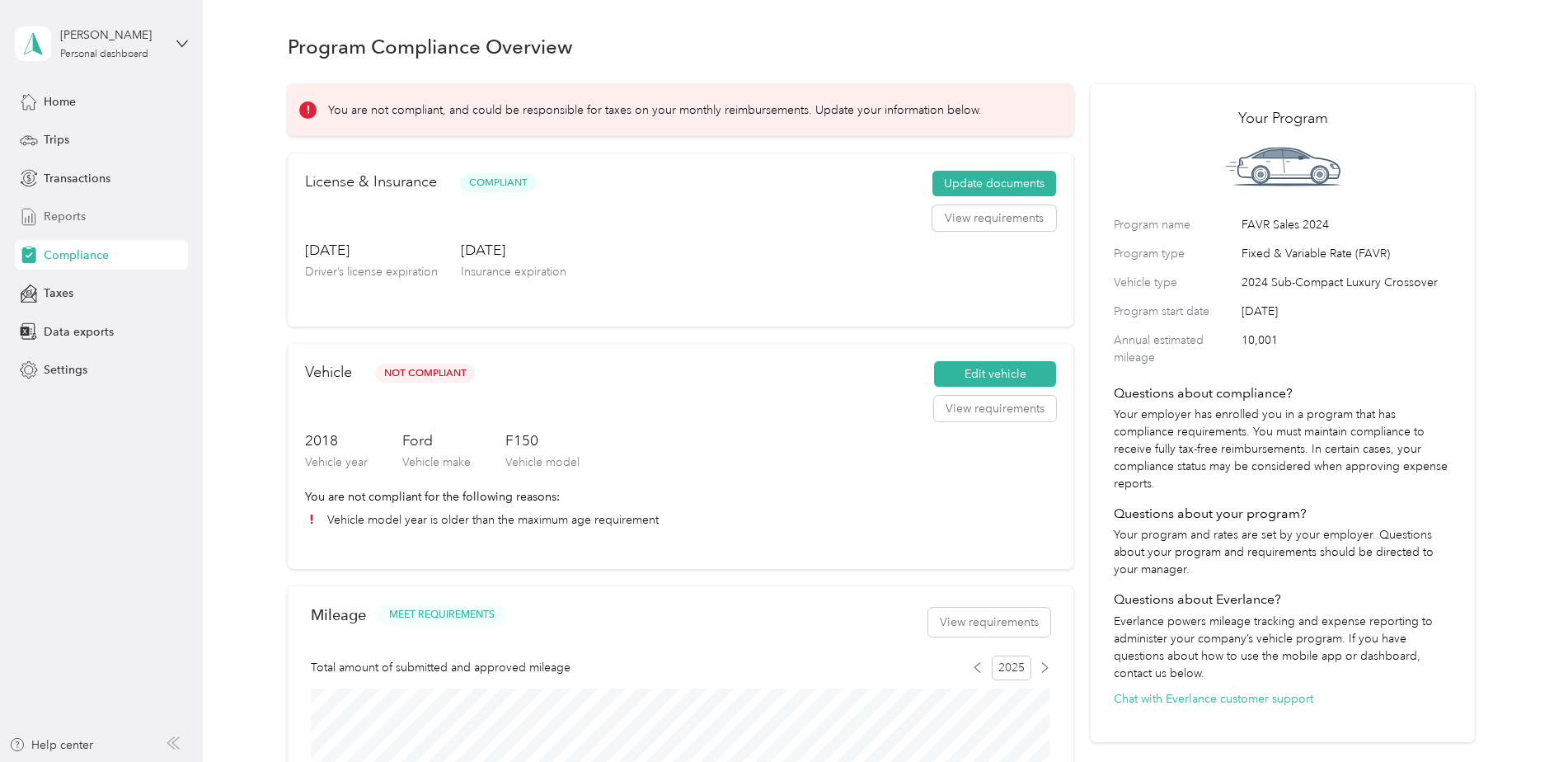
click at [69, 218] on span "Reports" at bounding box center [65, 217] width 42 height 17
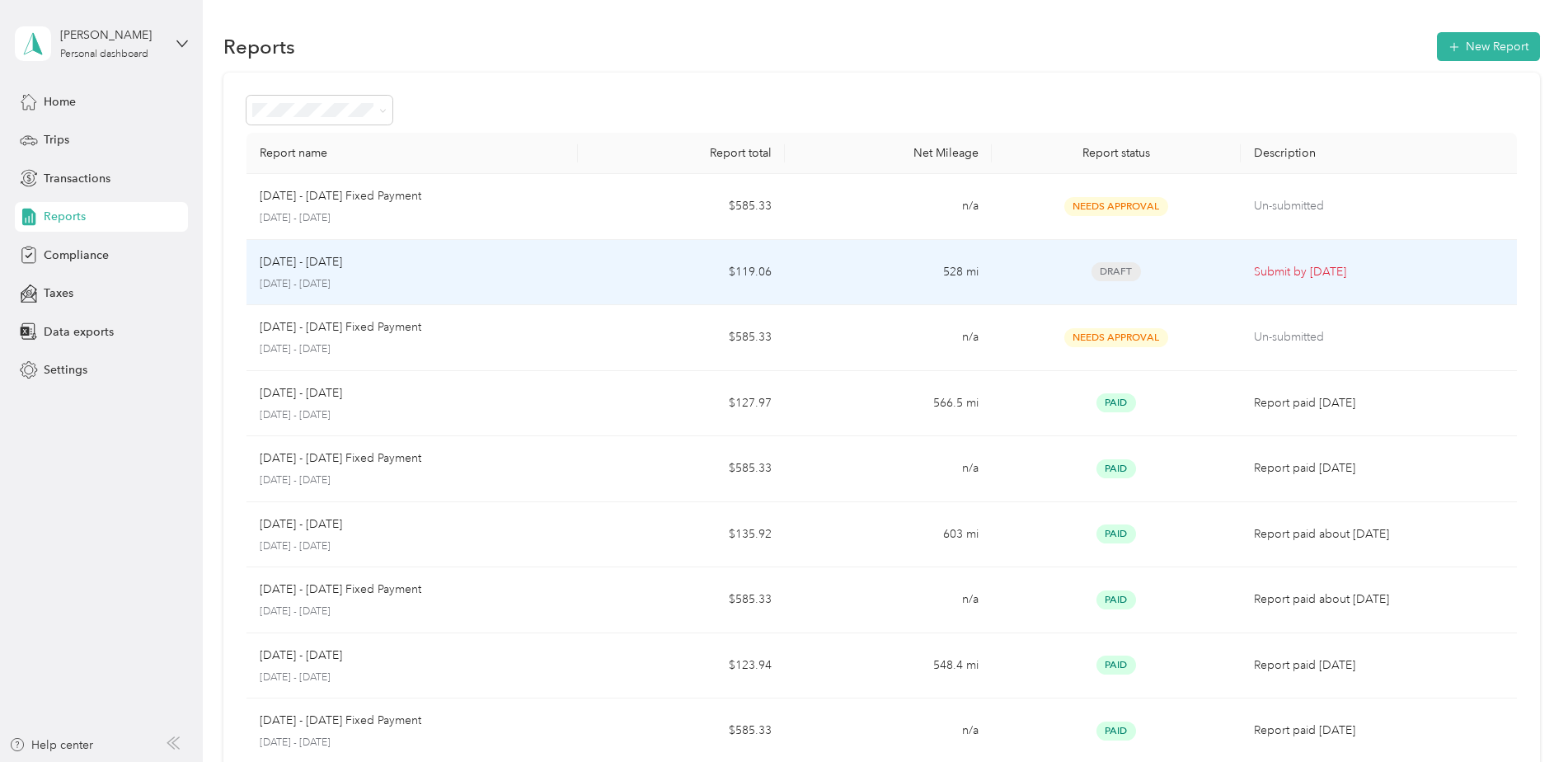
click at [1039, 271] on p "Submit by Sep. 4, 2025" at bounding box center [1379, 272] width 250 height 18
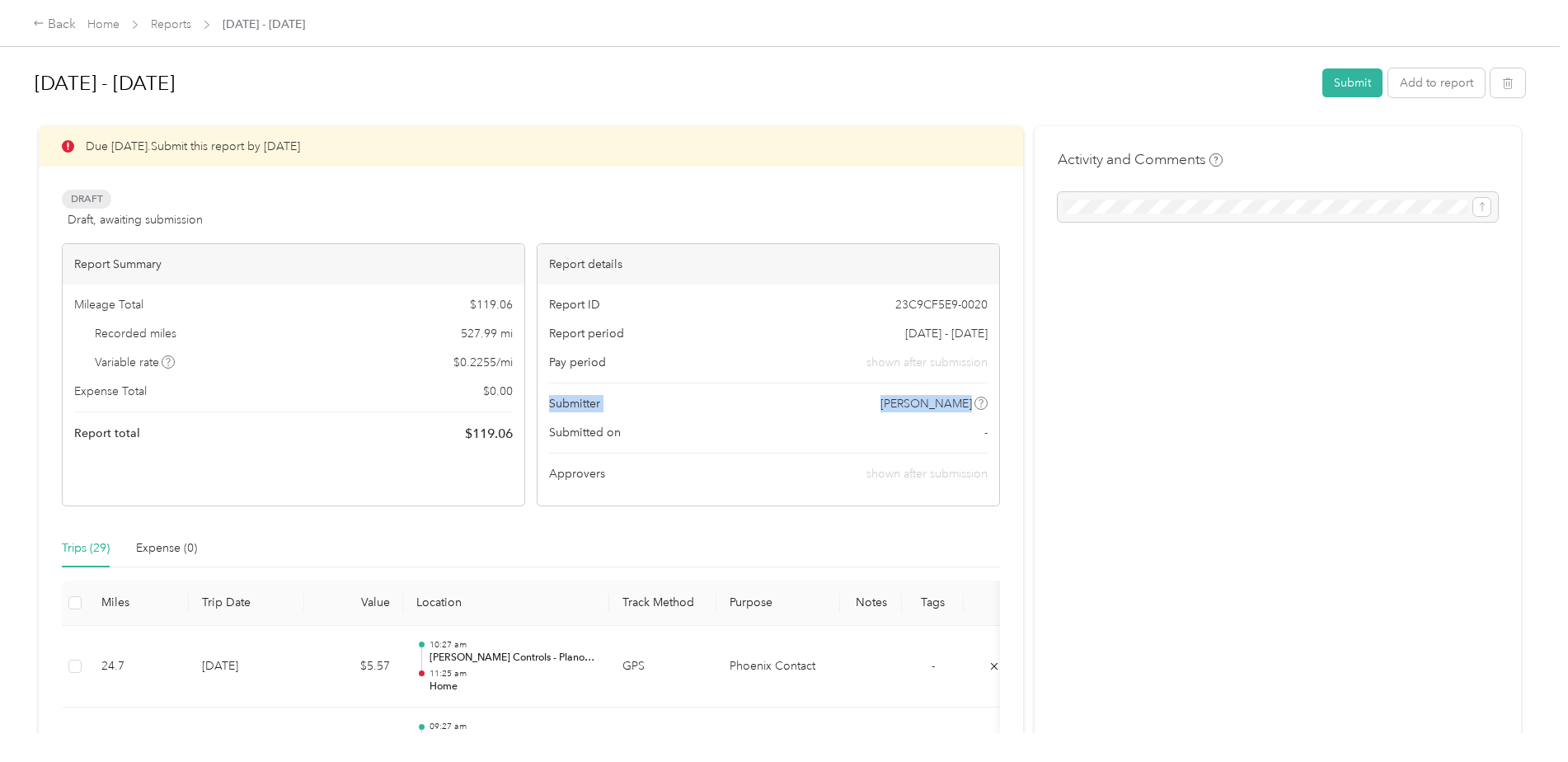
drag, startPoint x: 1022, startPoint y: 381, endPoint x: 1023, endPoint y: 394, distance: 13.0
click at [1039, 80] on button "Submit" at bounding box center [1352, 82] width 60 height 28
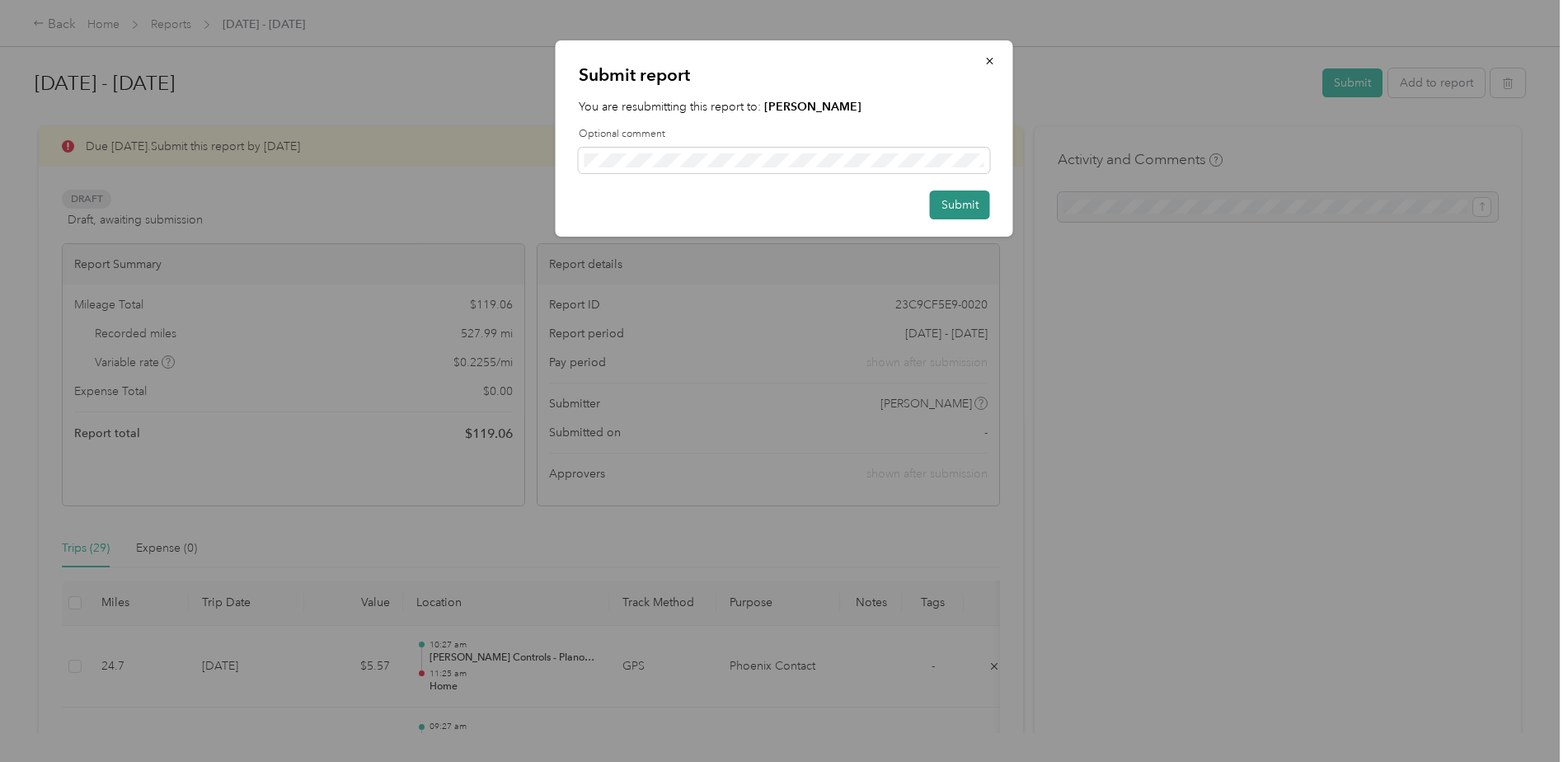
click at [965, 199] on button "Submit" at bounding box center [960, 205] width 60 height 28
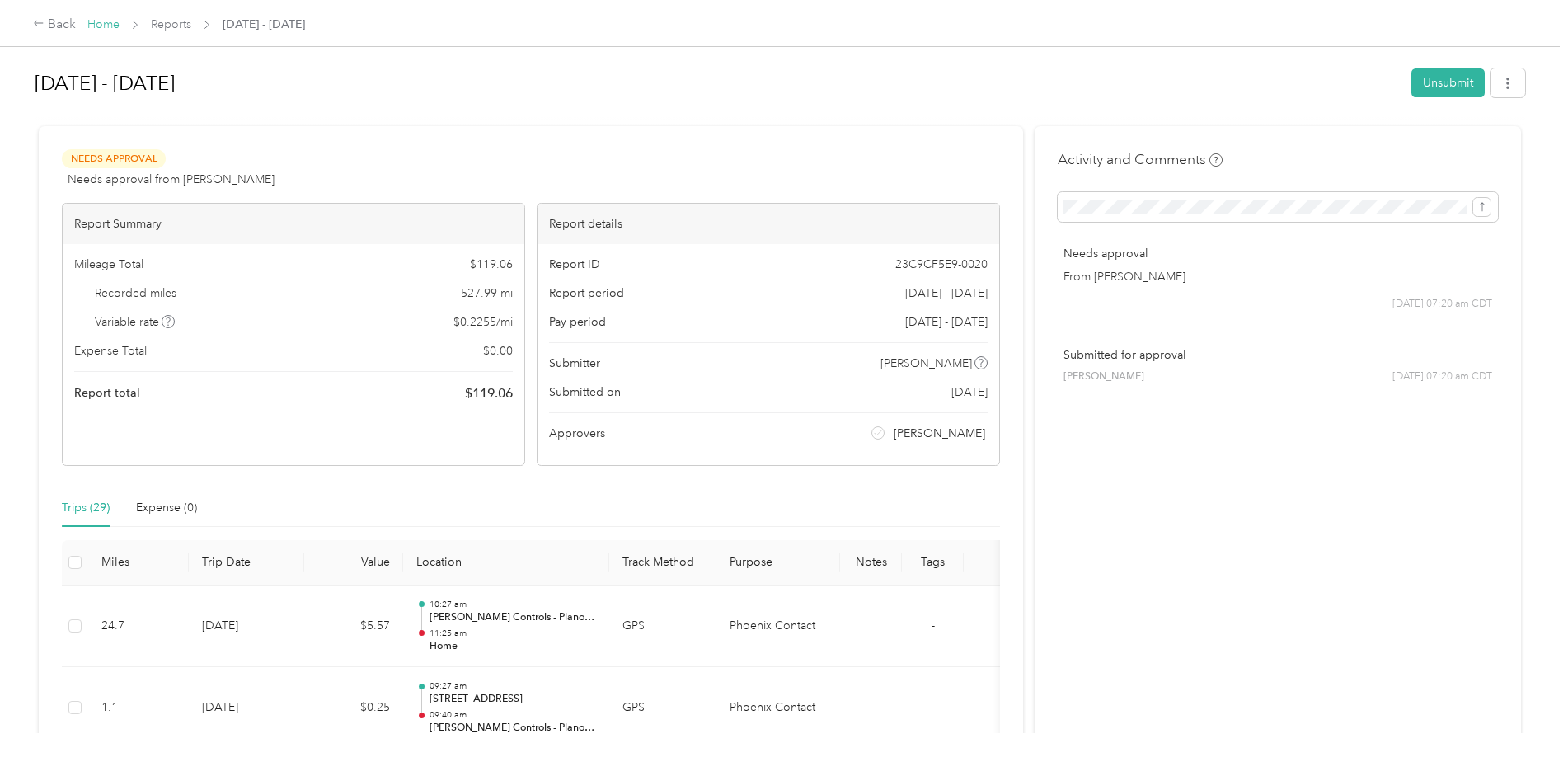
click at [100, 26] on link "Home" at bounding box center [103, 24] width 32 height 14
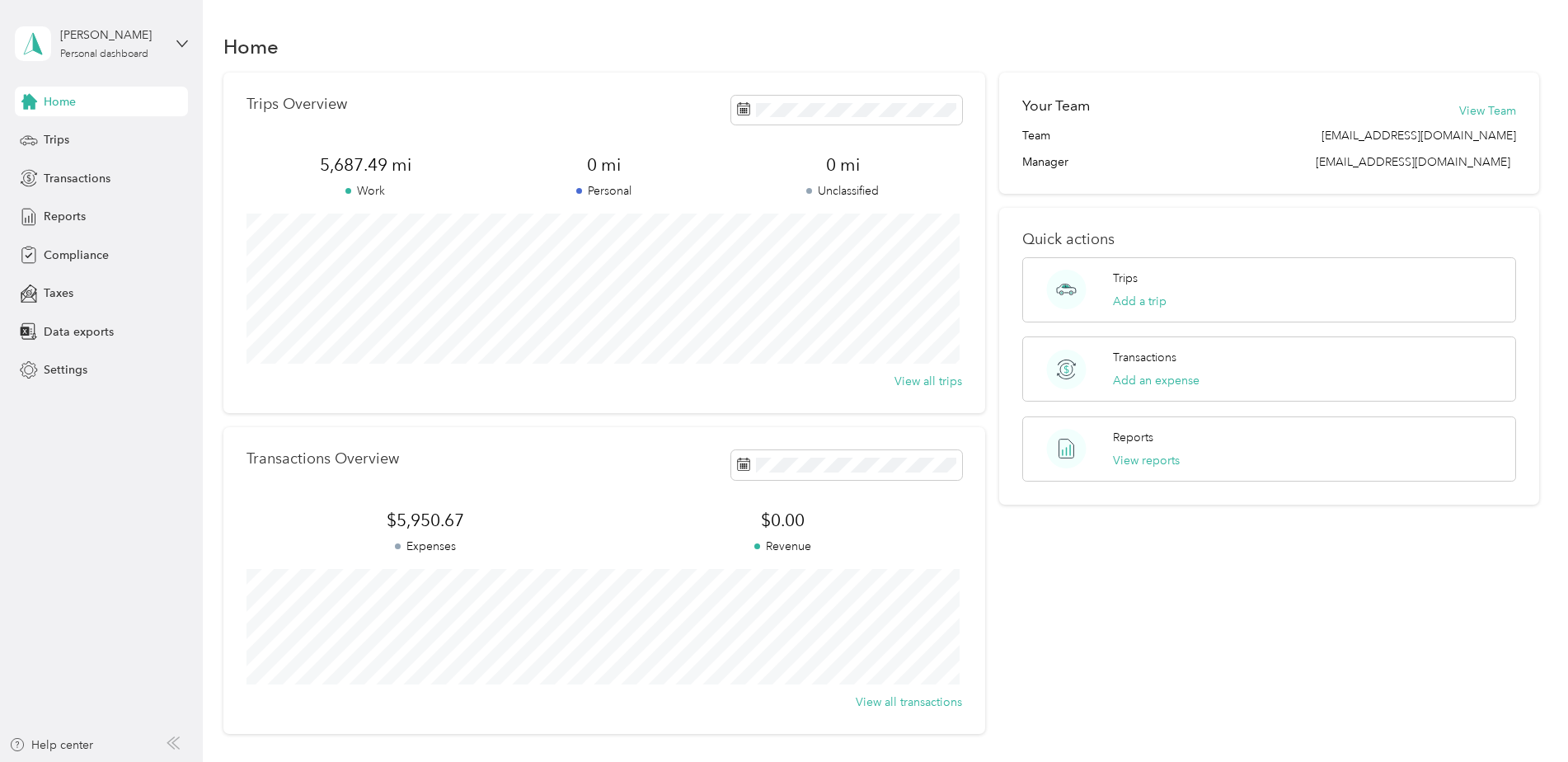
click at [563, 74] on div "Trips Overview 5,687.49 mi Work 0 mi Personal 0 mi Unclassified View all trips" at bounding box center [604, 242] width 762 height 341
click at [69, 217] on span "Reports" at bounding box center [65, 217] width 42 height 17
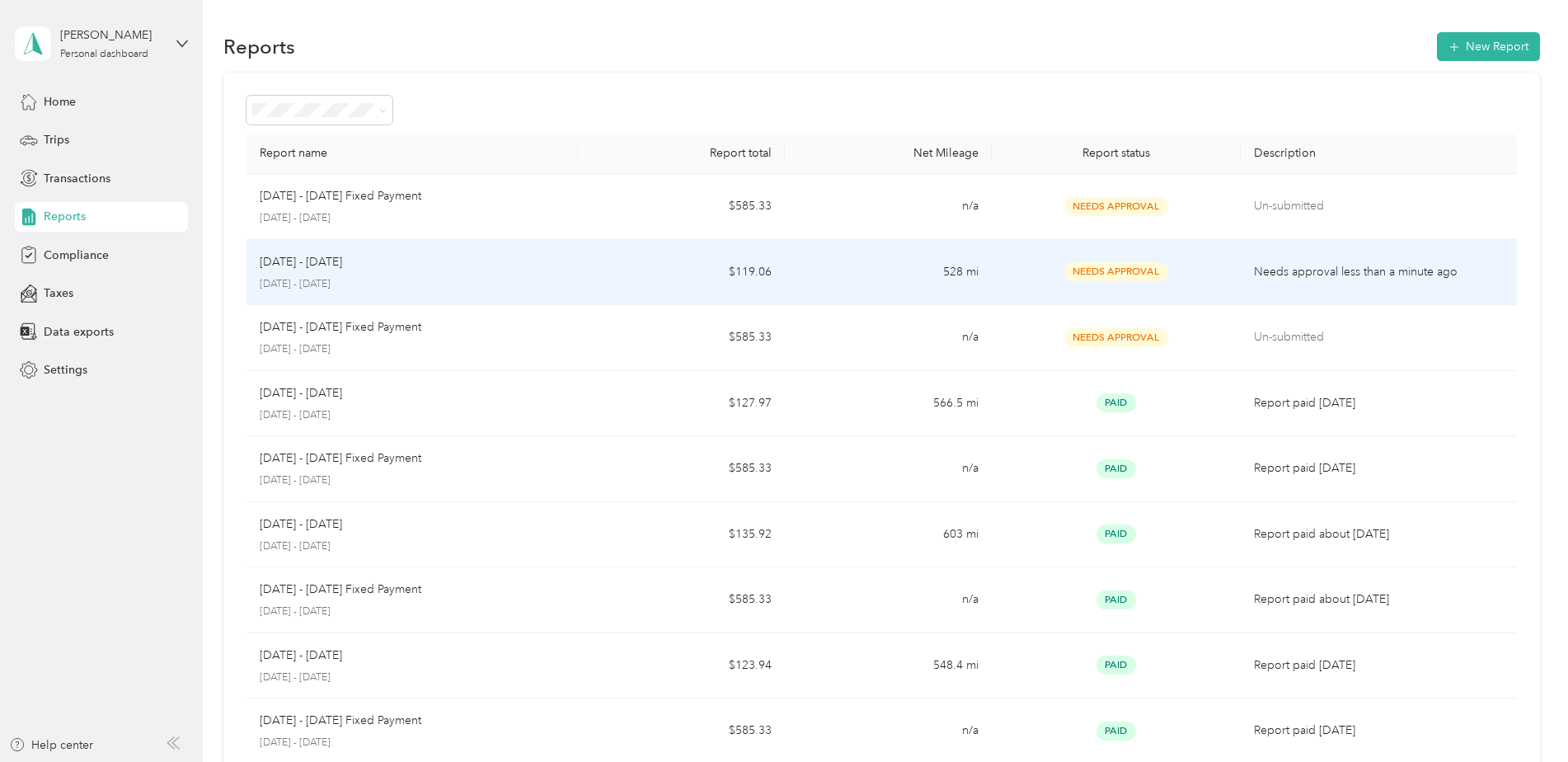
click at [581, 261] on td "$119.06" at bounding box center [681, 273] width 207 height 66
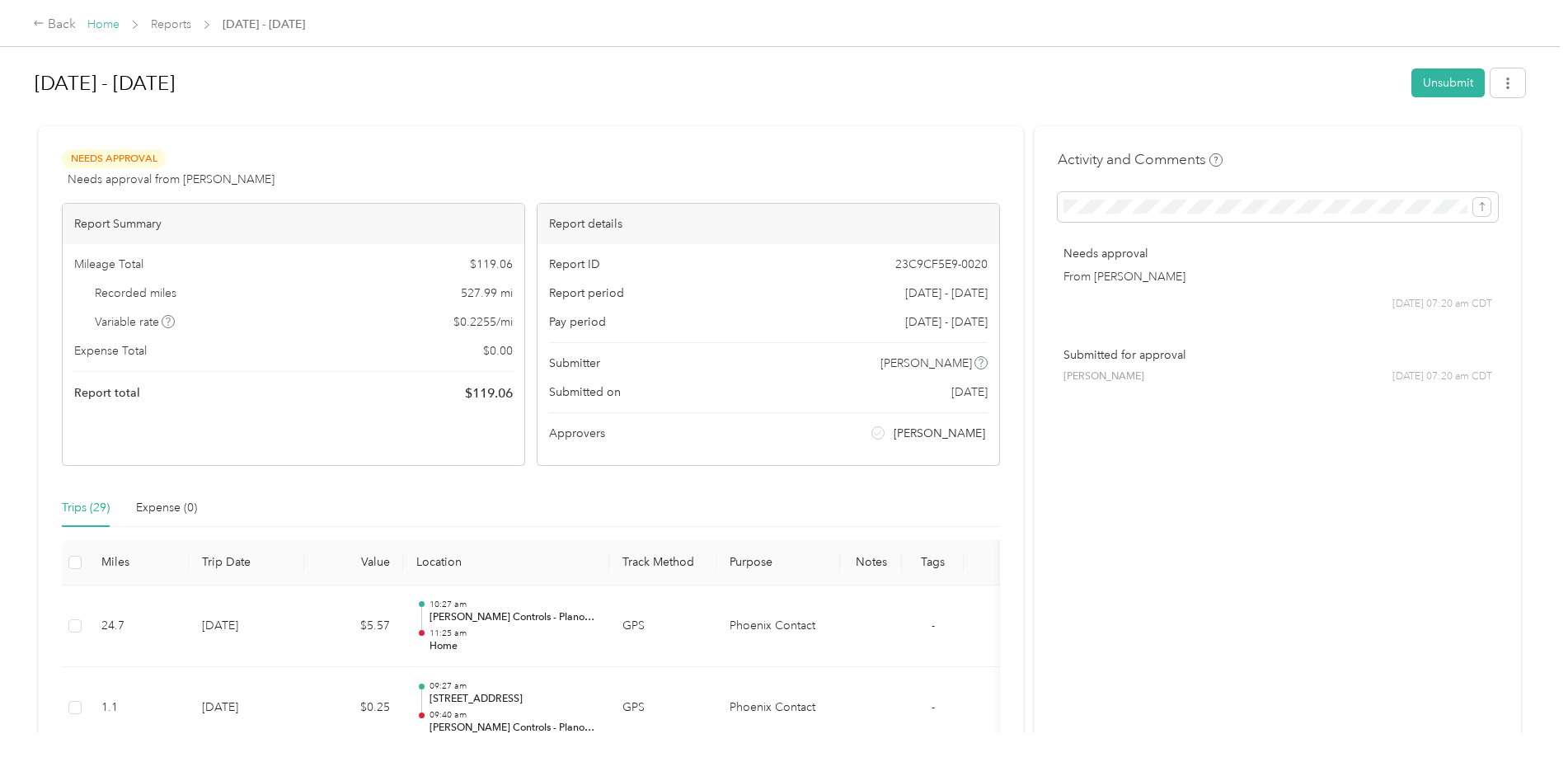
click at [103, 28] on link "Home" at bounding box center [103, 24] width 32 height 14
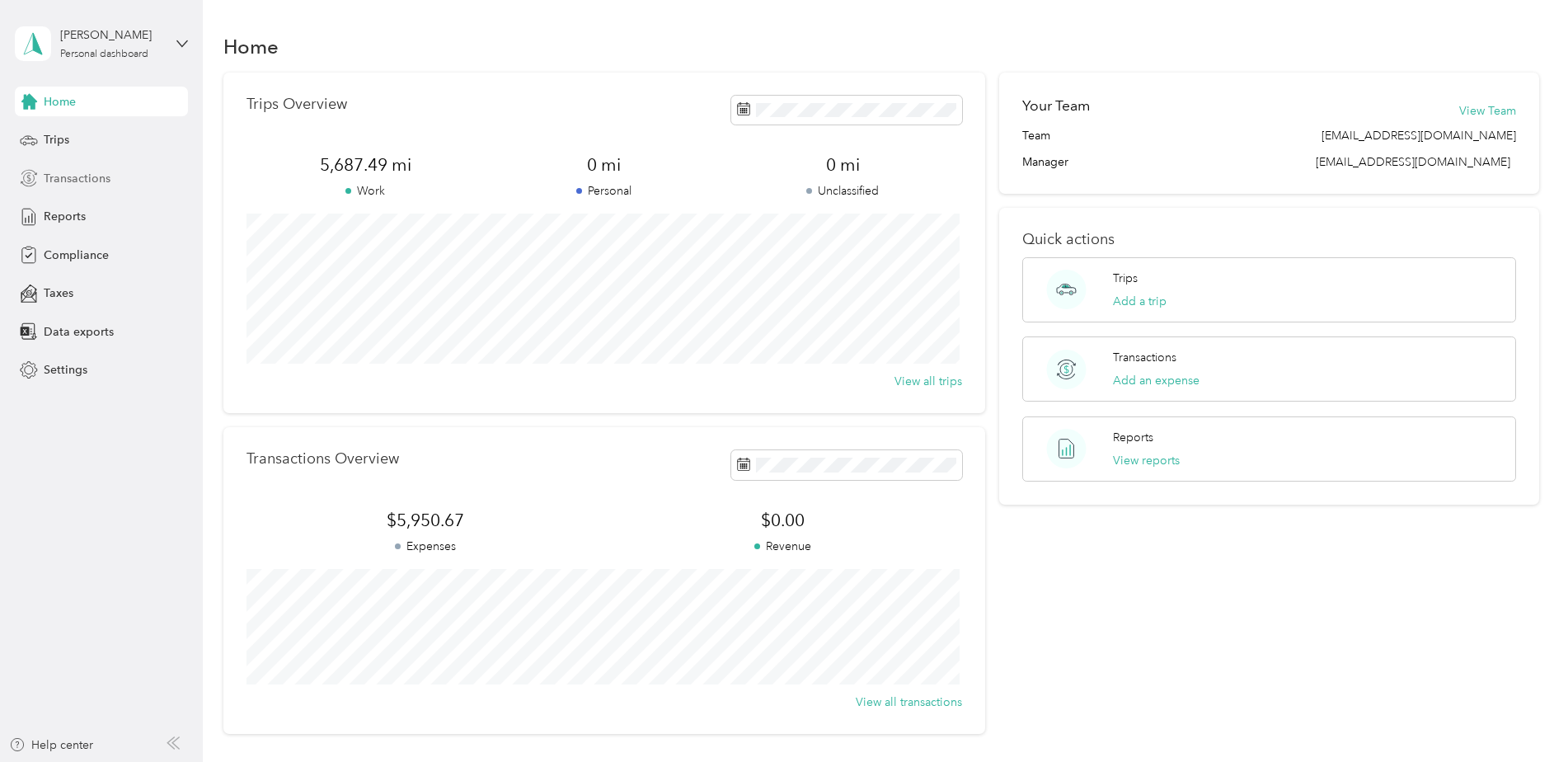
click at [79, 177] on span "Transactions" at bounding box center [77, 179] width 66 height 17
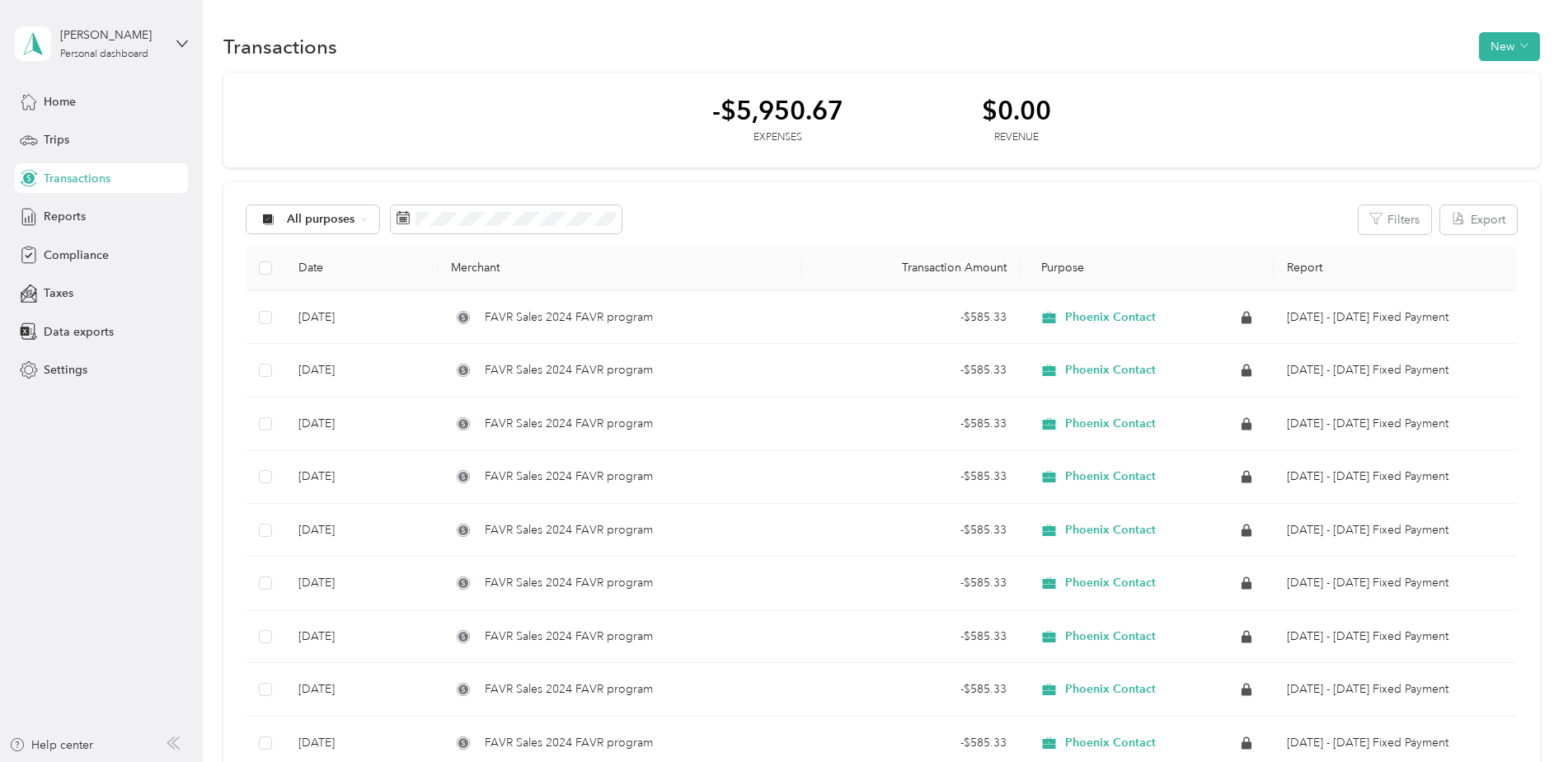
drag, startPoint x: 73, startPoint y: 217, endPoint x: 97, endPoint y: 192, distance: 34.7
click at [97, 192] on div "Home Trips Transactions Reports Compliance Taxes Data exports Settings" at bounding box center [101, 236] width 173 height 299
click at [80, 218] on span "Reports" at bounding box center [65, 217] width 42 height 17
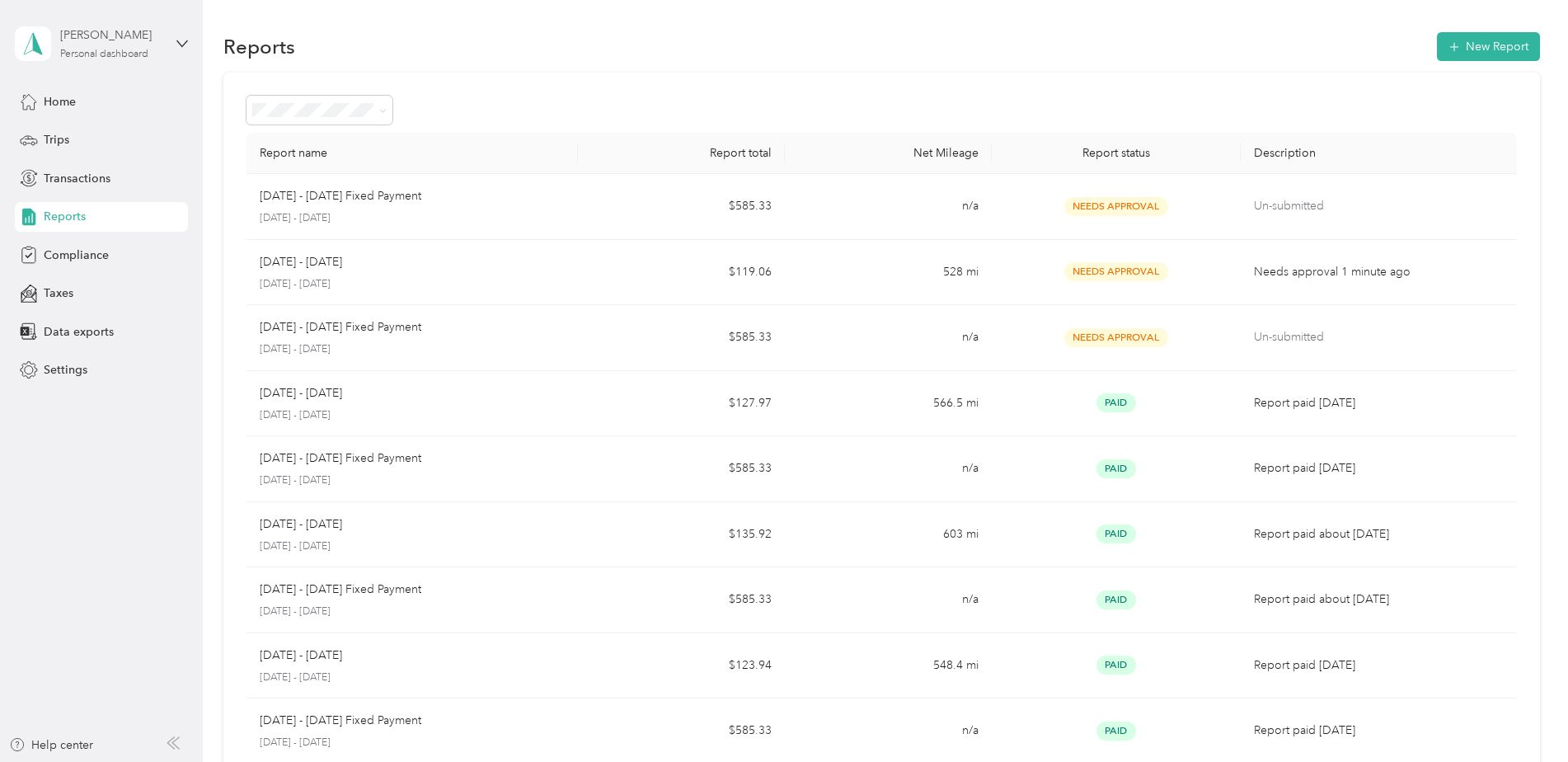
click at [127, 39] on div "ERIC Ryan GAINES" at bounding box center [111, 35] width 103 height 17
click at [98, 132] on div "Log out" at bounding box center [189, 135] width 324 height 28
